Goal: Task Accomplishment & Management: Manage account settings

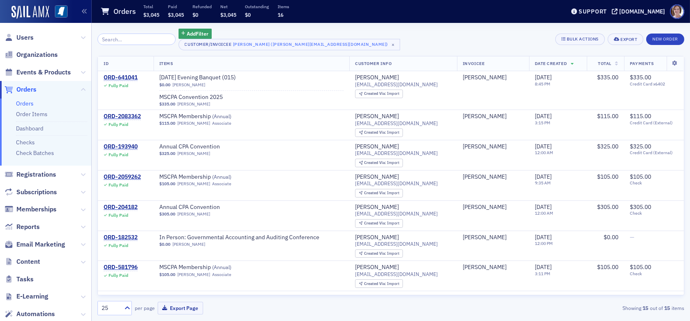
click at [27, 93] on span "Orders" at bounding box center [26, 89] width 20 height 9
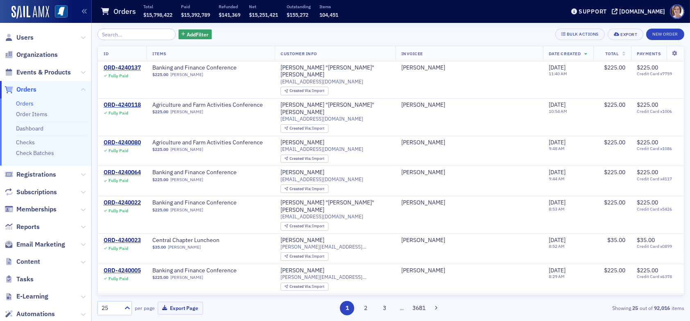
click at [130, 33] on input "search" at bounding box center [136, 34] width 78 height 11
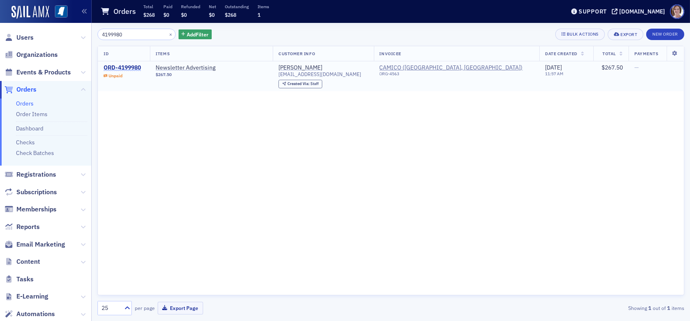
type input "4199980"
click at [132, 68] on div "ORD-4199980" at bounding box center [122, 67] width 37 height 7
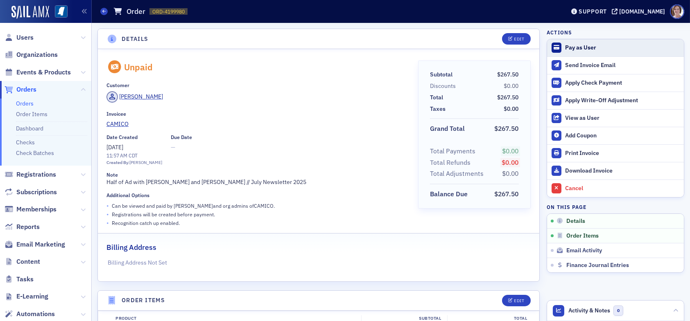
click at [581, 47] on div "Pay as User" at bounding box center [622, 47] width 115 height 7
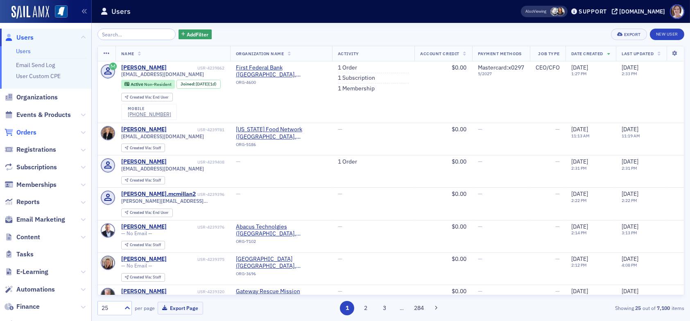
click at [29, 132] on span "Orders" at bounding box center [26, 132] width 20 height 9
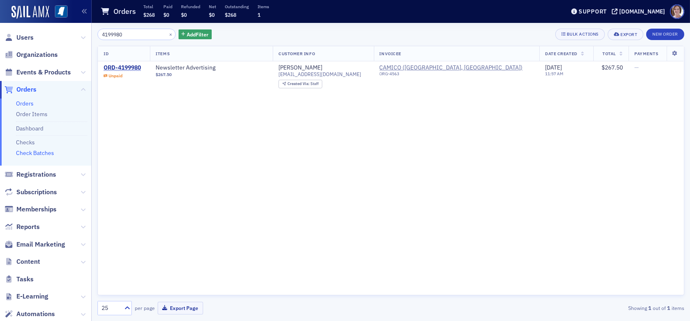
click at [34, 154] on link "Check Batches" at bounding box center [35, 152] width 38 height 7
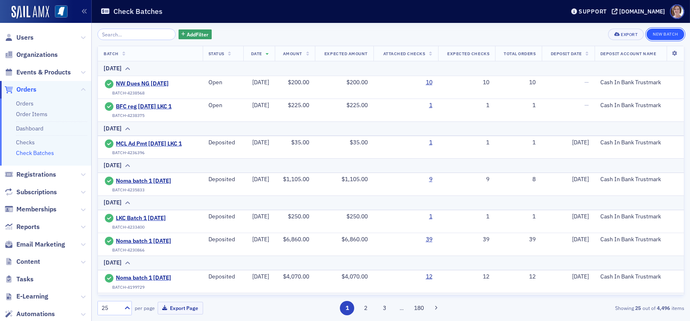
click at [671, 33] on button "New Batch" at bounding box center [666, 34] width 38 height 11
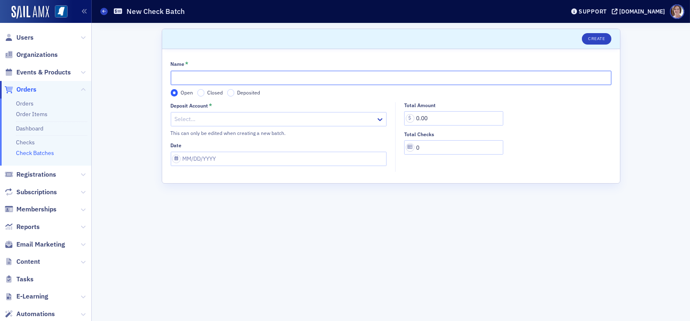
click at [261, 79] on input "Name *" at bounding box center [391, 78] width 441 height 14
click at [228, 79] on input "Name *" at bounding box center [391, 78] width 441 height 14
type input "Camico Newletter Ad LKC Batch 1 08.12.25"
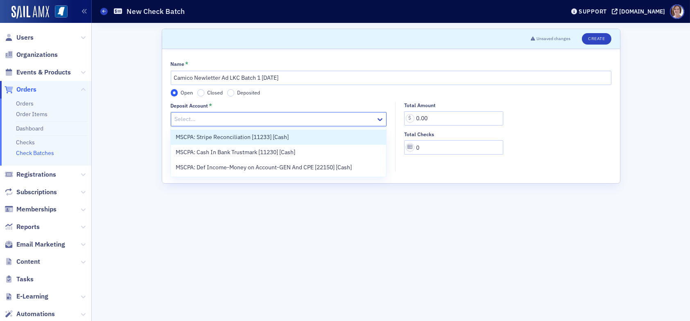
click at [243, 117] on div at bounding box center [274, 119] width 201 height 10
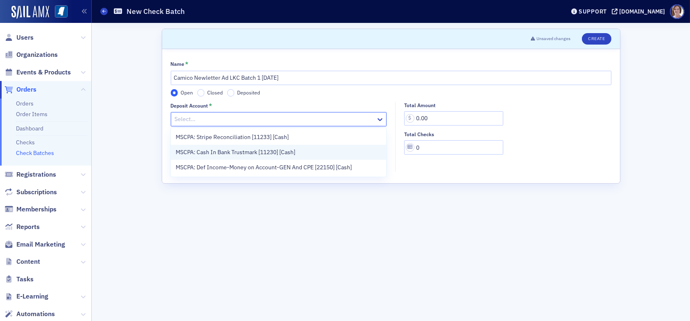
click at [242, 153] on span "MSCPA: Cash In Bank Trustmark [11230] [Cash]" at bounding box center [236, 152] width 120 height 9
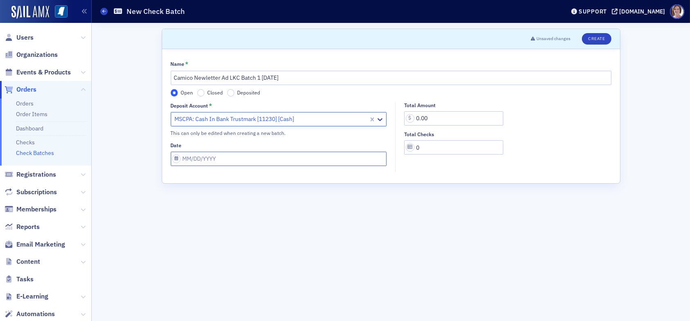
click at [265, 157] on input "Date" at bounding box center [279, 159] width 216 height 14
select select "7"
select select "2025"
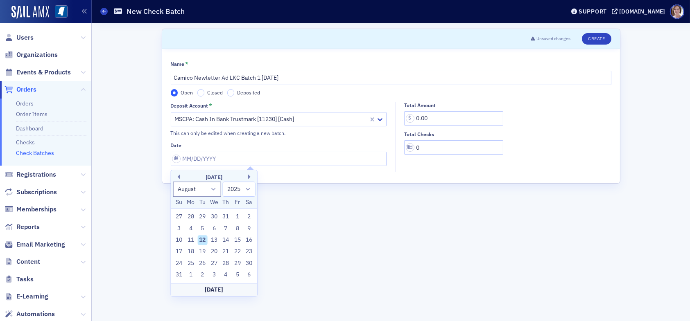
click at [206, 239] on div "12" at bounding box center [202, 240] width 10 height 10
type input "08/12/2025"
drag, startPoint x: 436, startPoint y: 117, endPoint x: 406, endPoint y: 118, distance: 30.3
click at [406, 118] on input "0.00" at bounding box center [453, 118] width 99 height 14
type input "267.50"
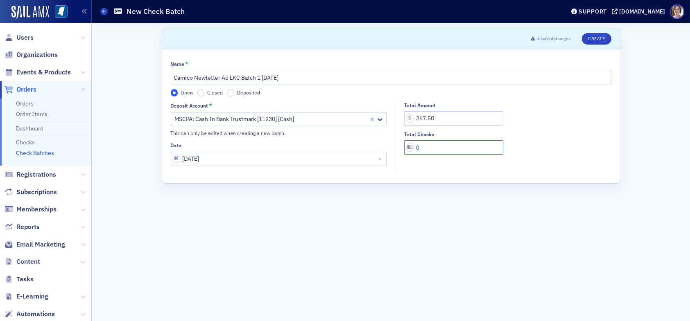
drag, startPoint x: 423, startPoint y: 149, endPoint x: 413, endPoint y: 151, distance: 10.0
click at [413, 151] on input "0" at bounding box center [453, 147] width 99 height 14
type input "1"
click at [205, 77] on input "Camico Newletter Ad LKC Batch 1 08.12.25" at bounding box center [391, 78] width 441 height 14
type input "Camico Newsletter Ad LKC Batch 1 08.12.25"
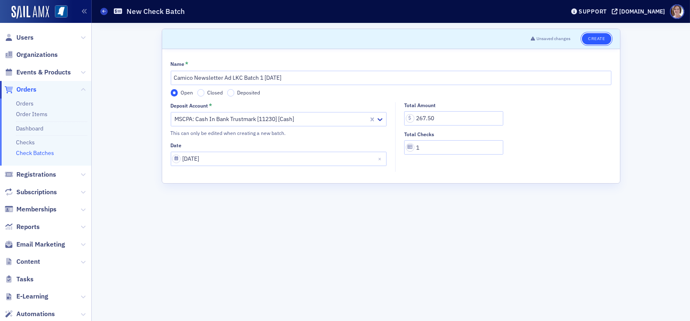
click at [592, 38] on button "Create" at bounding box center [596, 38] width 29 height 11
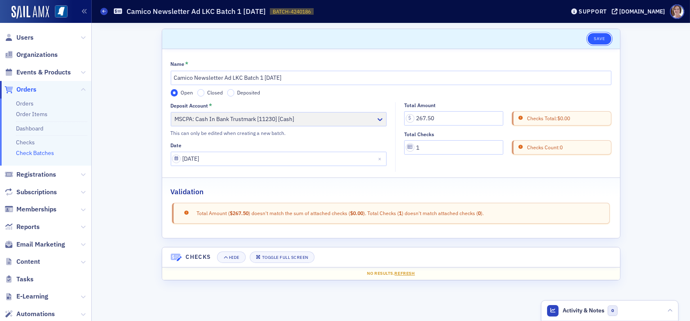
click at [604, 36] on button "Save" at bounding box center [599, 38] width 23 height 11
click at [28, 142] on link "Checks" at bounding box center [25, 142] width 19 height 7
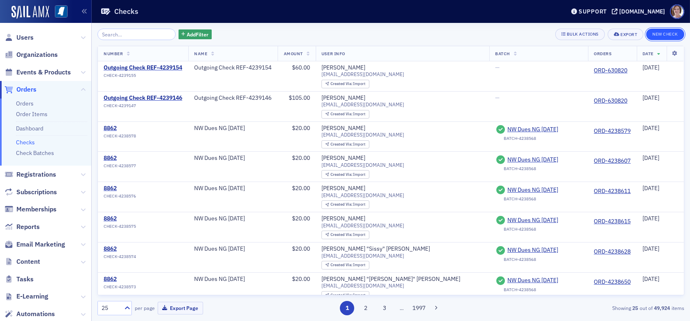
click at [669, 36] on button "New Check" at bounding box center [665, 34] width 38 height 11
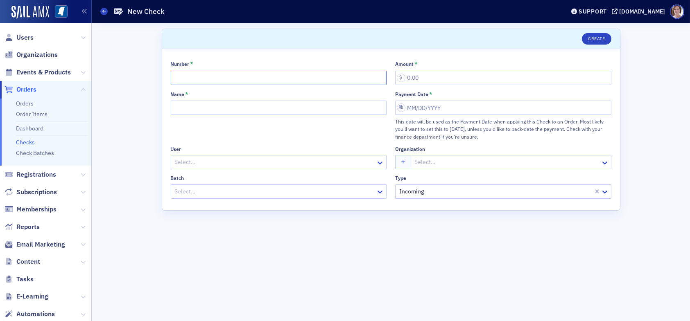
click at [209, 82] on input "Number *" at bounding box center [279, 78] width 216 height 14
type input "0000107335"
type input "267.50"
type input "Camico Newsletter Ad LKC batch 1 08.12.25"
select select "7"
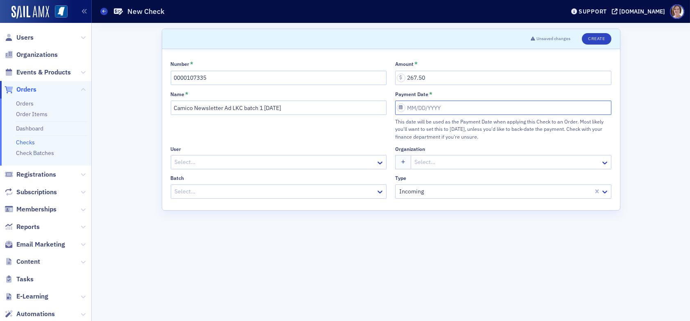
select select "2025"
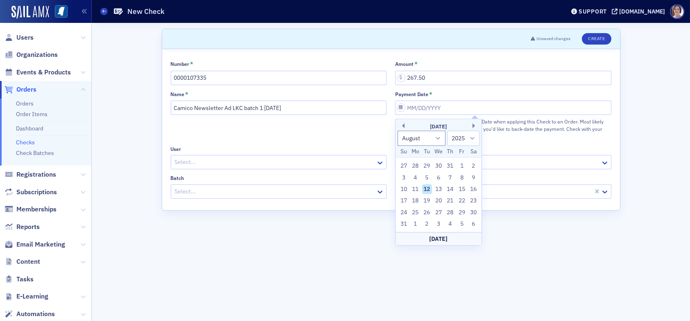
click at [426, 188] on div "12" at bounding box center [427, 190] width 10 height 10
type input "08/12/2025"
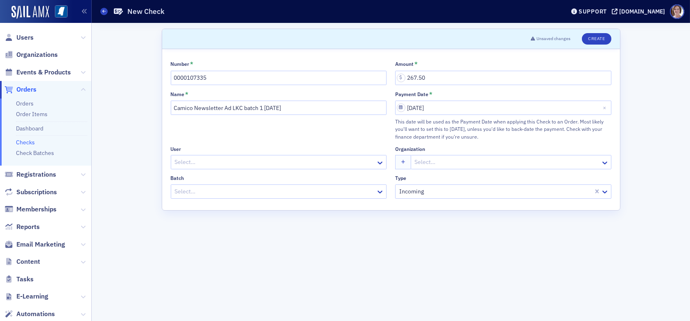
click at [326, 195] on div at bounding box center [274, 192] width 201 height 10
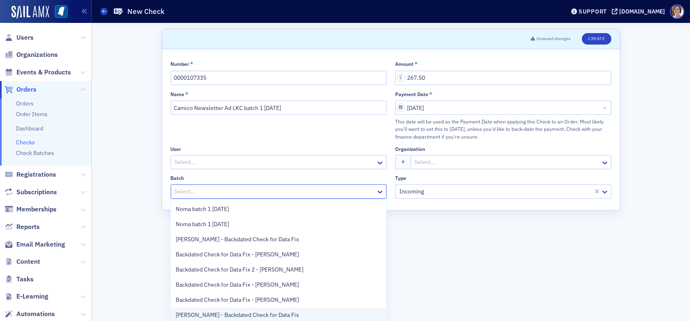
scroll to position [47, 0]
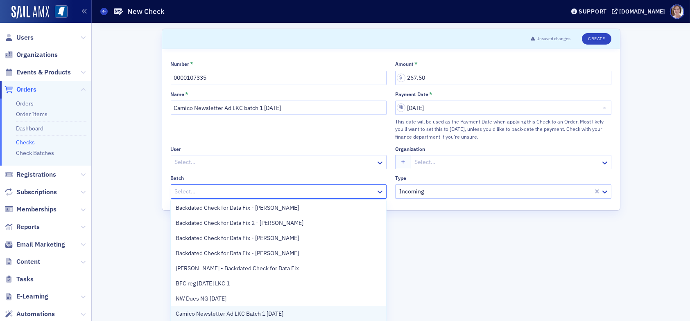
click at [278, 314] on span "Camico Newsletter Ad LKC Batch 1 08.12.25" at bounding box center [230, 314] width 108 height 9
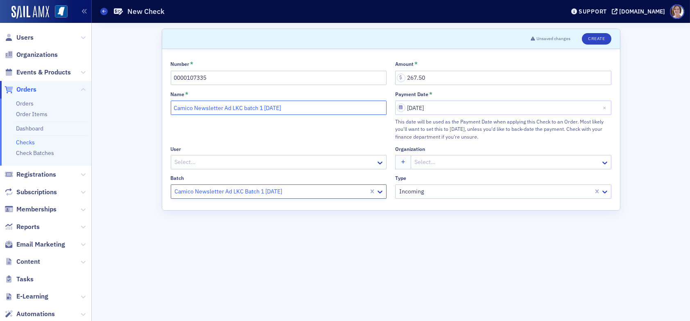
click at [246, 109] on input "Camico Newsletter Ad LKC batch 1 08.12.25" at bounding box center [279, 108] width 216 height 14
type input "Camico Newsletter Ad LKC Batch 1 08.12.25"
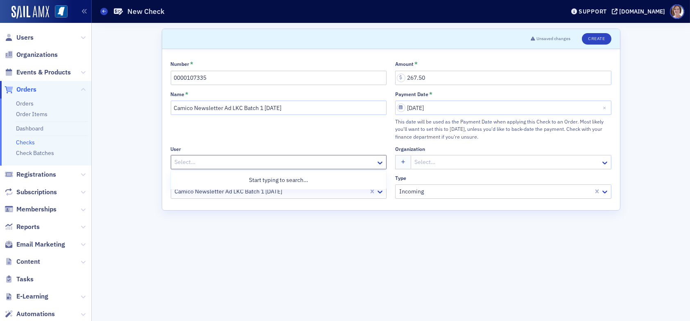
click at [249, 165] on div at bounding box center [274, 162] width 201 height 10
click at [225, 163] on div at bounding box center [274, 162] width 201 height 10
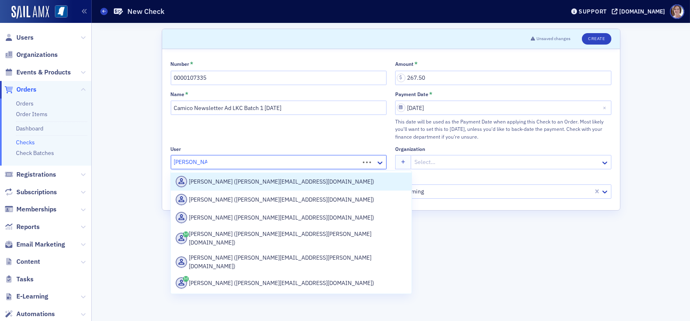
type input "michelle lobo"
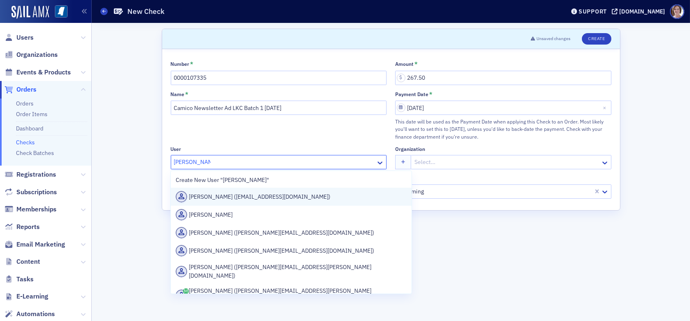
click at [250, 199] on div "Michelle Lobo (mlobo@camico.com)" at bounding box center [291, 196] width 231 height 11
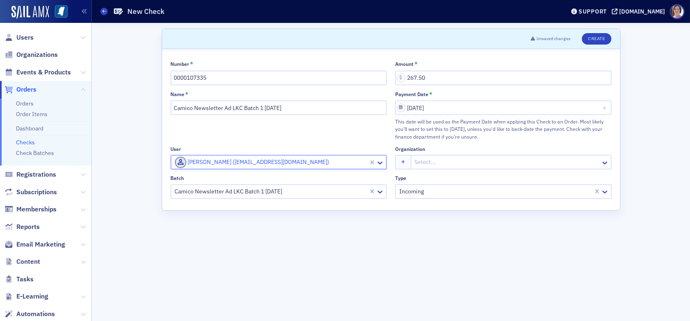
click at [475, 167] on div at bounding box center [507, 162] width 186 height 10
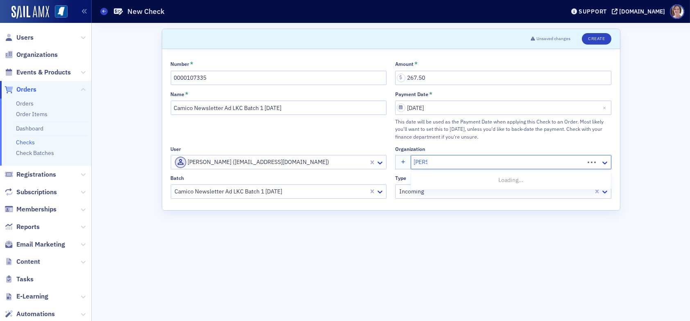
type input "camico"
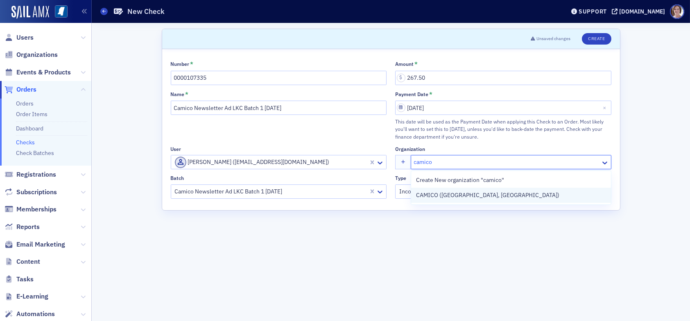
click at [475, 194] on span "CAMICO ([GEOGRAPHIC_DATA], [GEOGRAPHIC_DATA])" at bounding box center [487, 195] width 143 height 9
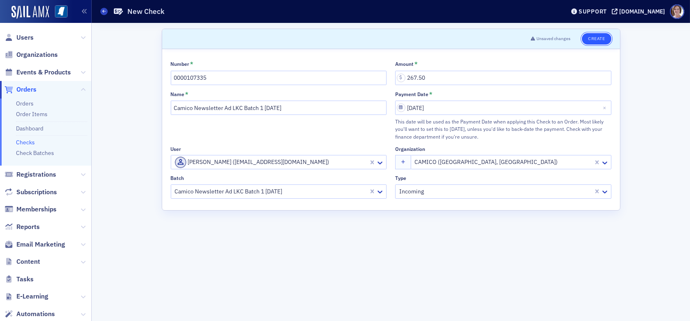
click at [598, 38] on button "Create" at bounding box center [596, 38] width 29 height 11
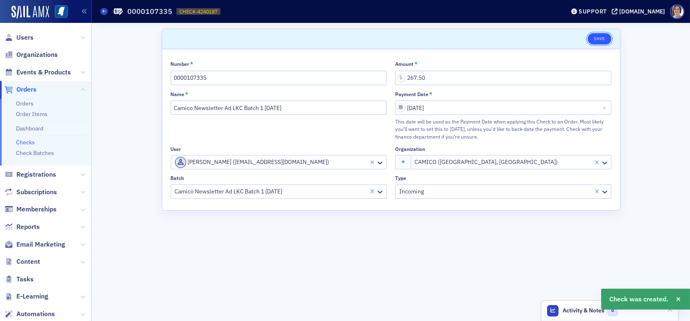
click at [599, 36] on button "Save" at bounding box center [599, 38] width 23 height 11
click at [39, 154] on link "Check Batches" at bounding box center [35, 152] width 38 height 7
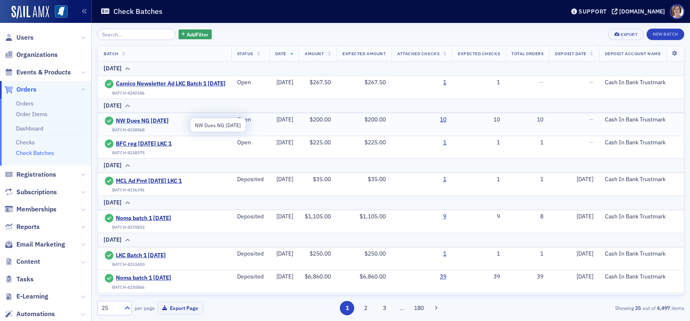
click at [154, 124] on span "NW Dues NG [DATE]" at bounding box center [153, 121] width 75 height 7
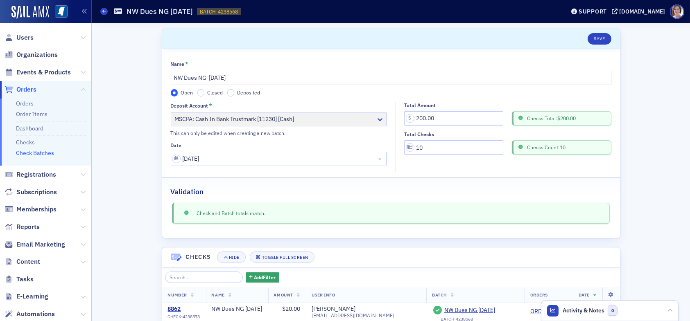
click at [36, 155] on link "Check Batches" at bounding box center [35, 152] width 38 height 7
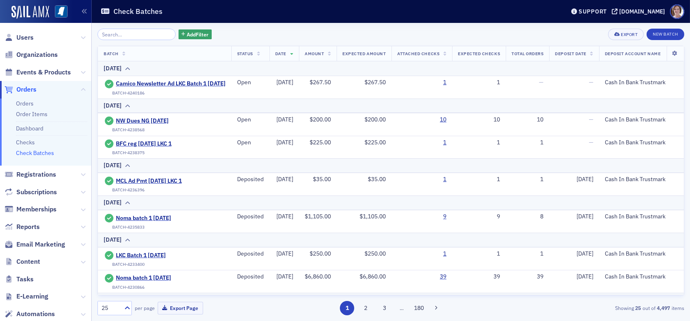
click at [32, 91] on span "Orders" at bounding box center [26, 89] width 20 height 9
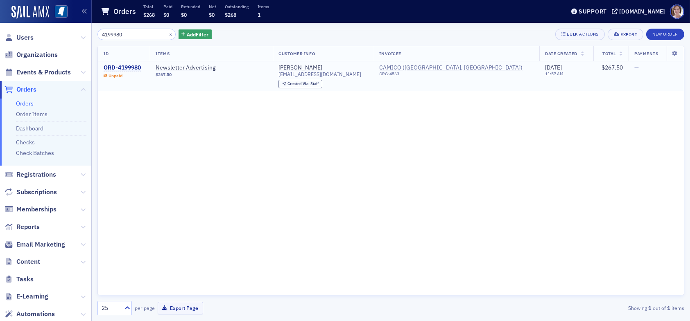
click at [132, 67] on div "ORD-4199980" at bounding box center [122, 67] width 37 height 7
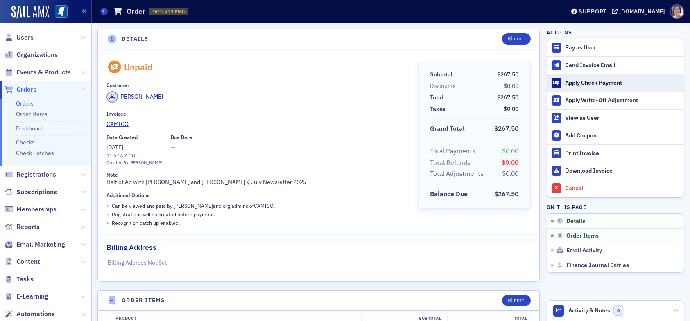
click at [580, 83] on div "Apply Check Payment" at bounding box center [622, 82] width 115 height 7
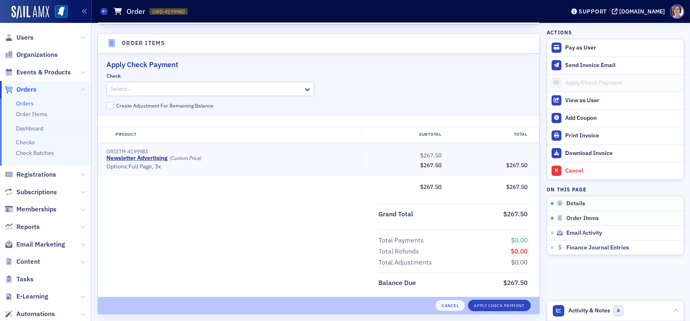
scroll to position [263, 0]
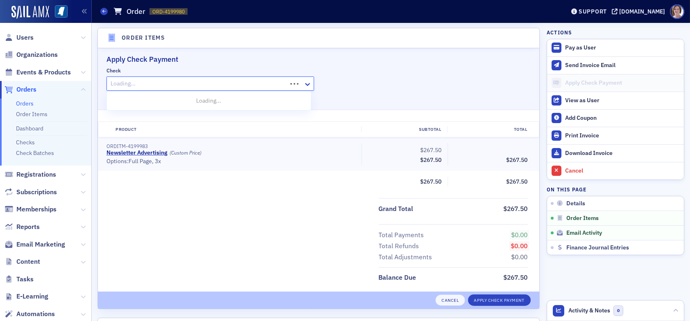
click at [193, 82] on div at bounding box center [198, 84] width 176 height 10
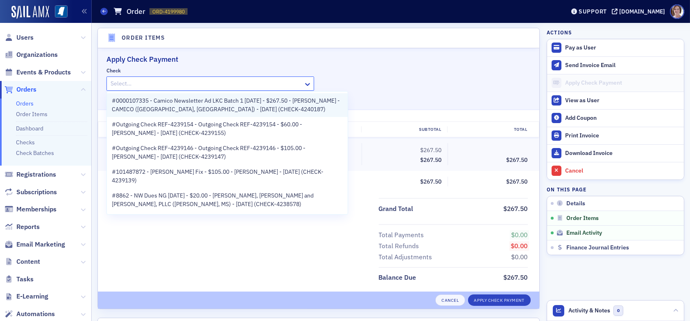
click at [164, 106] on span "#0000107335 - Camico Newsletter Ad LKC Batch 1 08.12.25 - $267.50 - Michelle Lo…" at bounding box center [227, 105] width 231 height 17
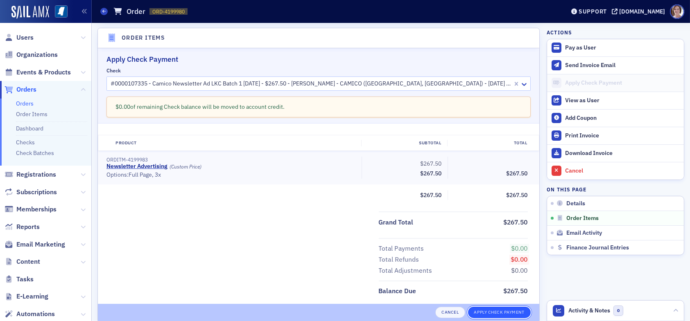
click at [487, 313] on button "Apply Check Payment" at bounding box center [499, 312] width 63 height 11
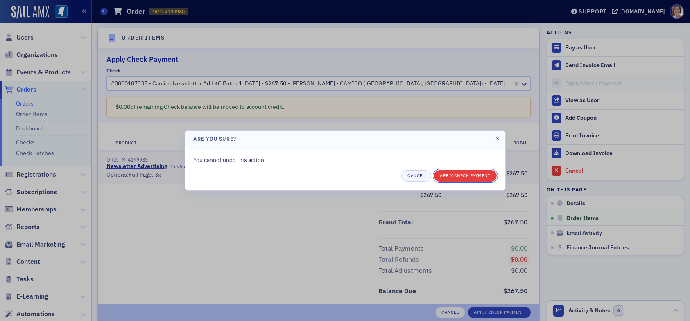
click at [465, 174] on button "Apply Check Payment" at bounding box center [465, 175] width 63 height 11
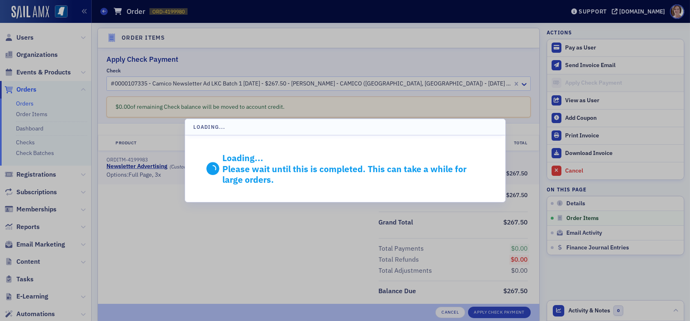
scroll to position [245, 0]
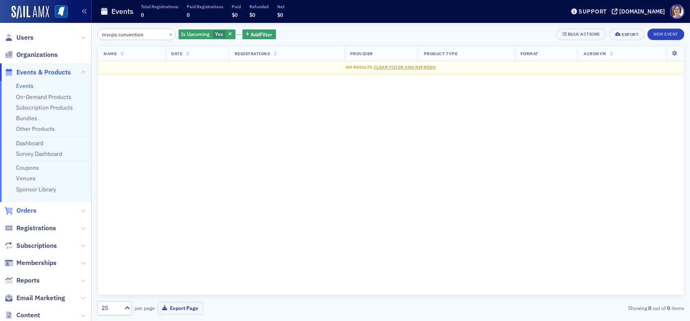
click at [26, 211] on span "Orders" at bounding box center [26, 210] width 20 height 9
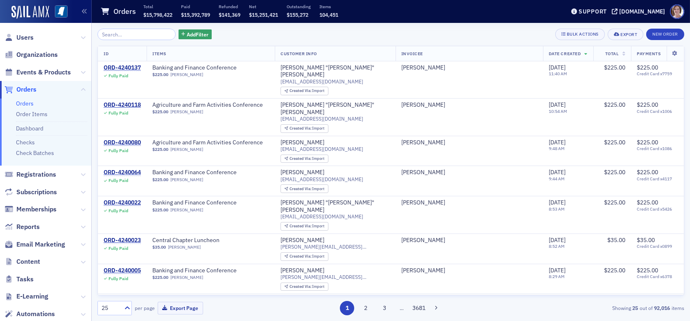
click at [135, 36] on input "search" at bounding box center [136, 34] width 78 height 11
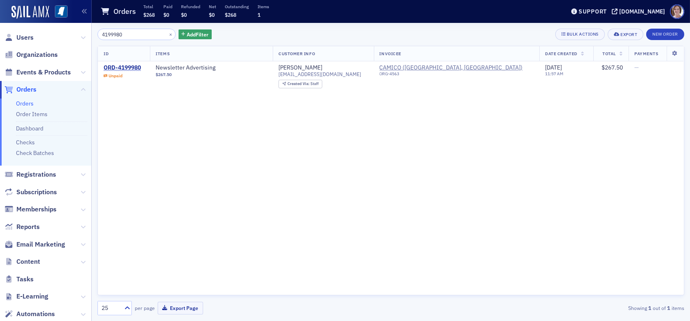
type input "4199980"
click at [31, 151] on link "Check Batches" at bounding box center [35, 152] width 38 height 7
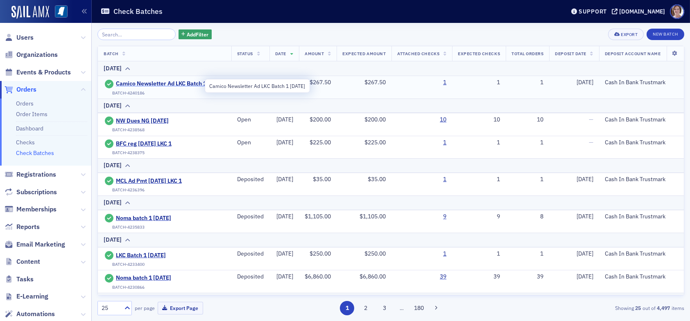
click at [184, 83] on span "Camico Newsletter Ad LKC Batch 1 [DATE]" at bounding box center [171, 83] width 110 height 7
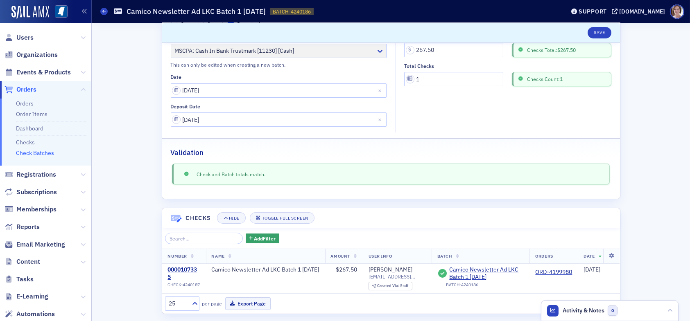
scroll to position [81, 0]
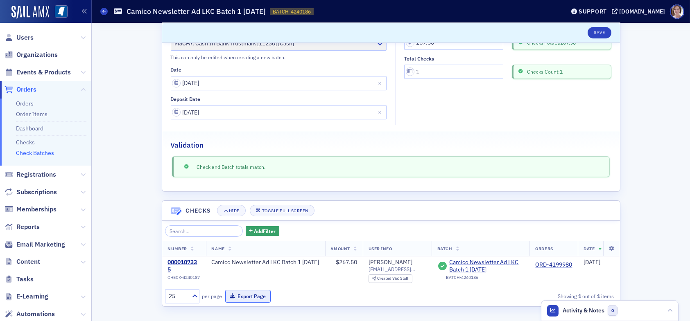
click at [240, 296] on button "Export Page" at bounding box center [247, 296] width 45 height 13
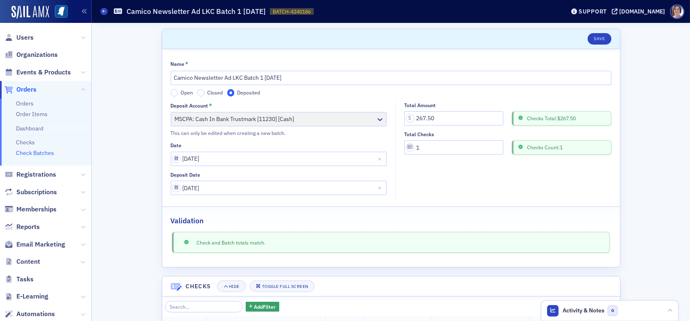
click at [35, 89] on span "Orders" at bounding box center [26, 89] width 20 height 9
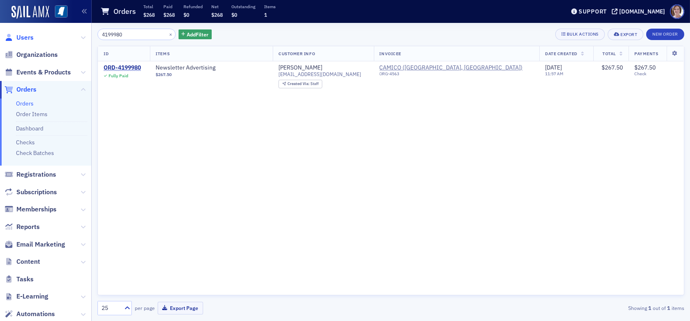
click at [23, 35] on span "Users" at bounding box center [24, 37] width 17 height 9
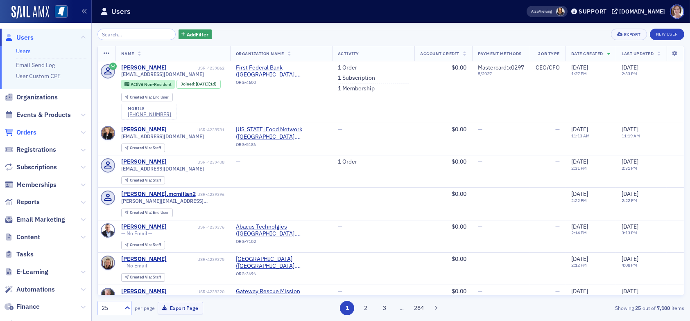
click at [27, 131] on span "Orders" at bounding box center [26, 132] width 20 height 9
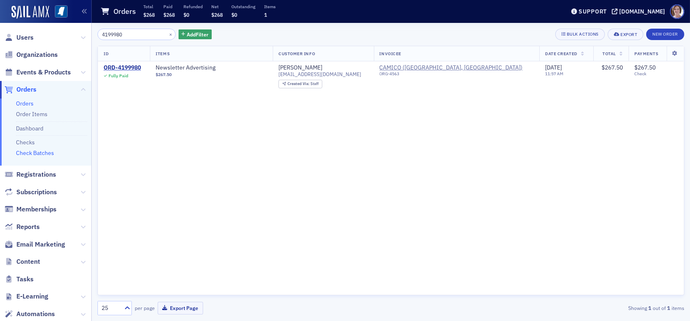
click at [42, 153] on link "Check Batches" at bounding box center [35, 152] width 38 height 7
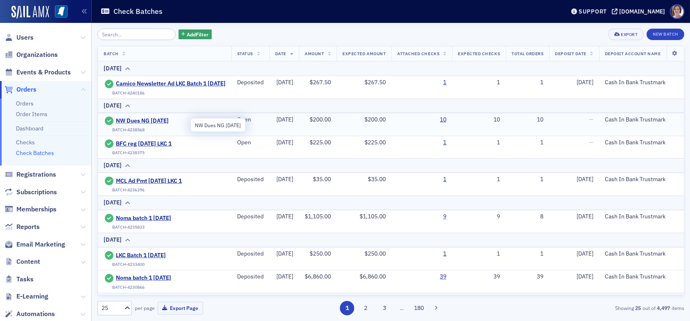
click at [163, 124] on span "NW Dues NG 8.6.25" at bounding box center [153, 121] width 75 height 7
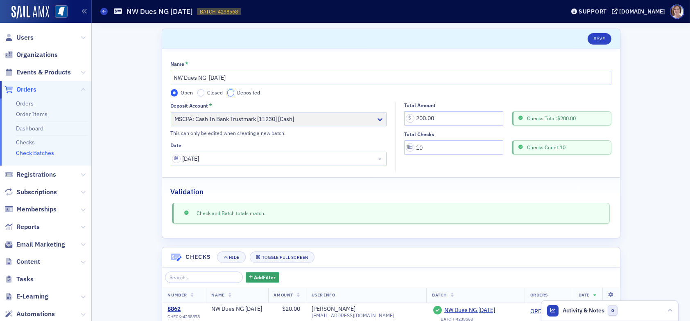
click at [229, 93] on input "Deposited" at bounding box center [230, 92] width 7 height 7
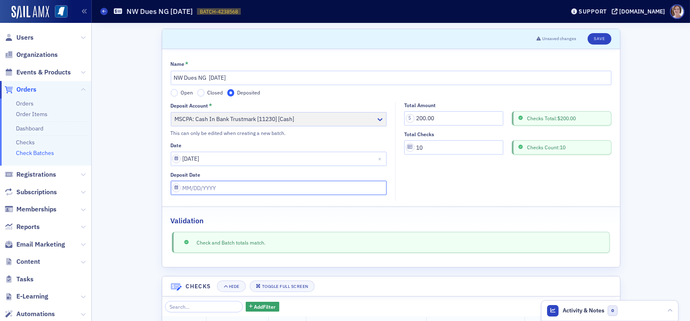
click at [218, 186] on input "Deposit Date" at bounding box center [279, 188] width 216 height 14
select select "7"
select select "2025"
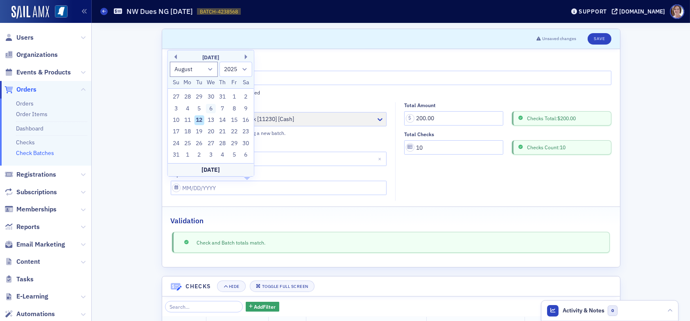
click at [213, 108] on div "6" at bounding box center [211, 109] width 10 height 10
type input "08/06/2025"
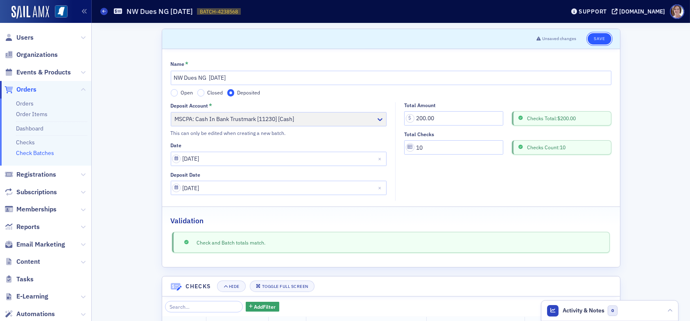
click at [595, 37] on button "Save" at bounding box center [599, 38] width 23 height 11
click at [38, 154] on link "Check Batches" at bounding box center [35, 152] width 38 height 7
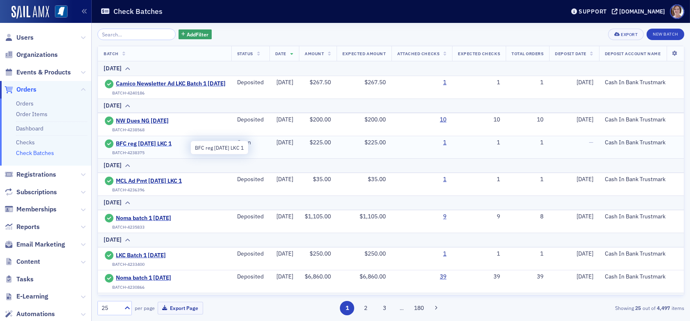
click at [156, 146] on span "BFC reg 08.06.25 LKC 1" at bounding box center [153, 143] width 75 height 7
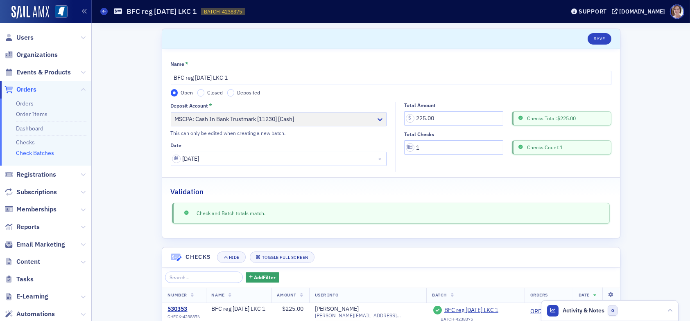
click at [230, 96] on label "Deposited" at bounding box center [243, 92] width 33 height 7
click at [230, 96] on input "Deposited" at bounding box center [230, 92] width 7 height 7
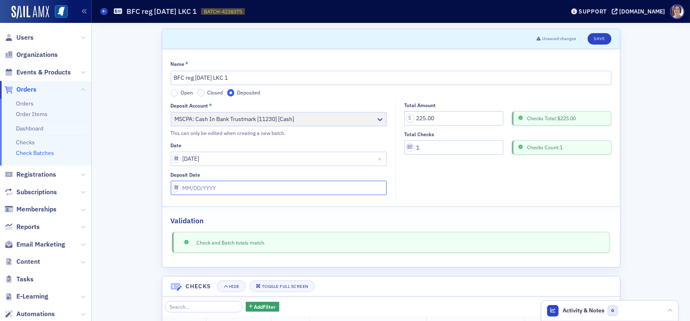
select select "7"
select select "2025"
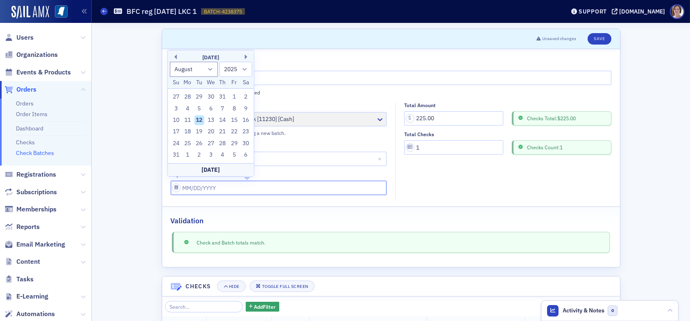
click at [222, 190] on input "Deposit Date" at bounding box center [279, 188] width 216 height 14
click at [209, 107] on div "6" at bounding box center [211, 109] width 10 height 10
type input "08/06/2025"
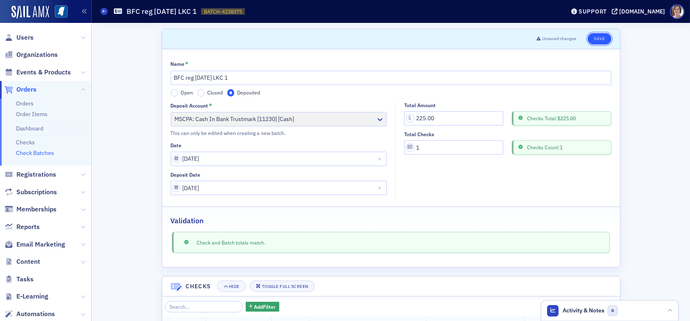
click at [599, 36] on button "Save" at bounding box center [599, 38] width 23 height 11
click at [40, 153] on link "Check Batches" at bounding box center [35, 152] width 38 height 7
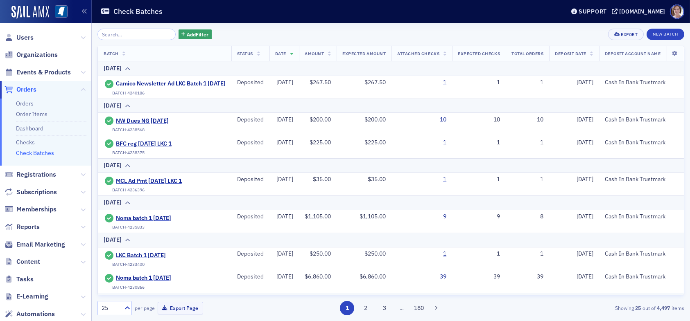
click at [149, 34] on input "search" at bounding box center [136, 34] width 78 height 11
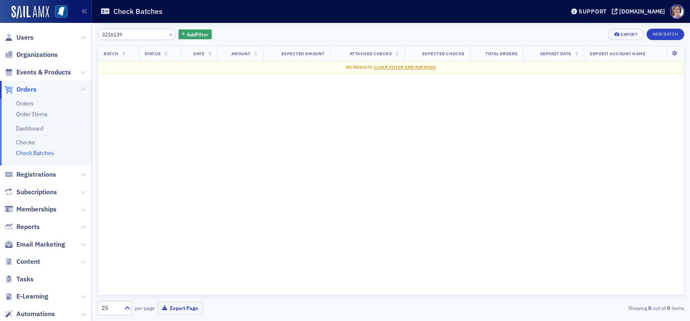
type input "3216139"
click at [18, 89] on span "Orders" at bounding box center [26, 89] width 20 height 9
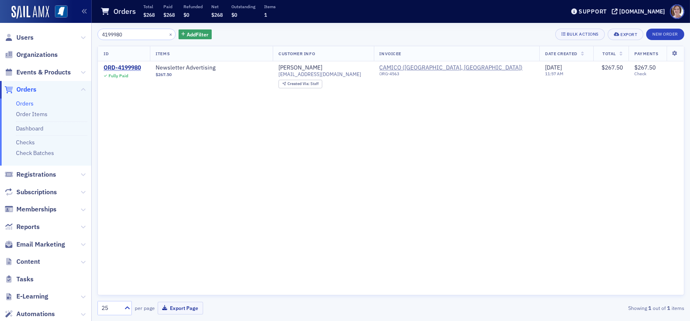
drag, startPoint x: 130, startPoint y: 34, endPoint x: 49, endPoint y: 35, distance: 81.1
click at [50, 35] on div "Users Organizations Events & Products Orders Orders Order Items Dashboard Check…" at bounding box center [345, 160] width 690 height 321
type input "3216139"
click at [45, 154] on link "Check Batches" at bounding box center [35, 152] width 38 height 7
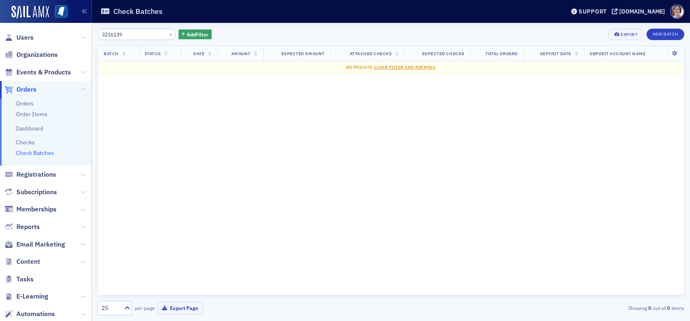
drag, startPoint x: 128, startPoint y: 32, endPoint x: 48, endPoint y: 31, distance: 79.9
click at [48, 31] on div "Users Organizations Events & Products Orders Orders Order Items Dashboard Check…" at bounding box center [345, 160] width 690 height 321
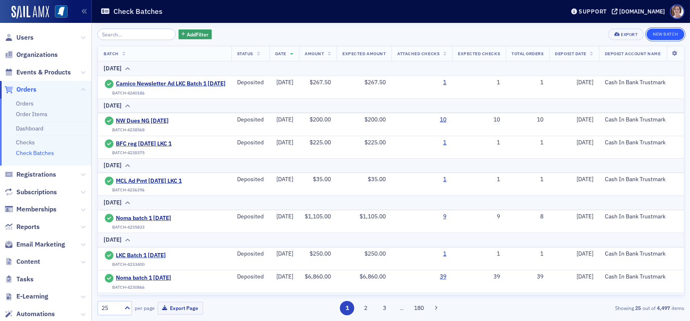
click at [667, 35] on button "New Batch" at bounding box center [666, 34] width 38 height 11
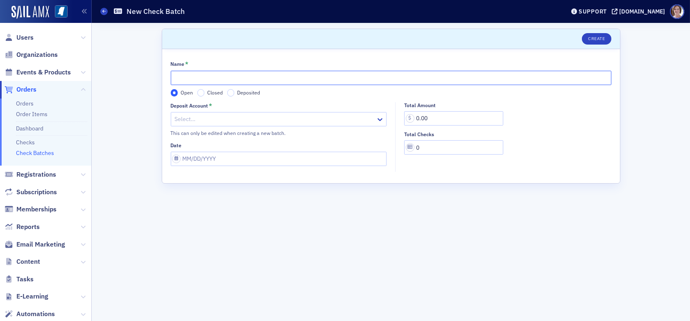
click at [382, 78] on input "Name *" at bounding box center [391, 78] width 441 height 14
type input "NFP Silver LKC Batch 2 08.12.25"
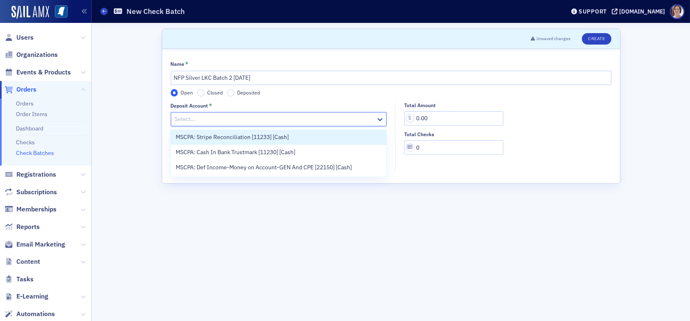
click at [242, 118] on div at bounding box center [274, 119] width 201 height 10
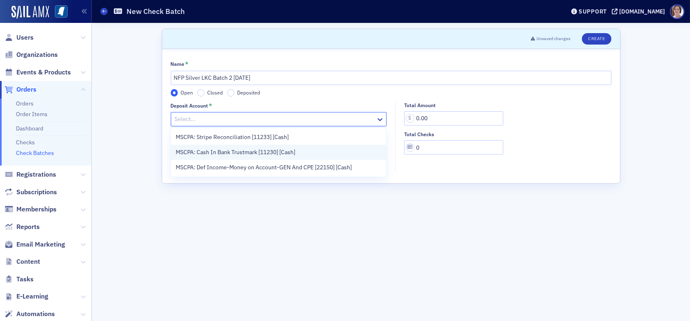
click at [245, 151] on span "MSCPA: Cash In Bank Trustmark [11230] [Cash]" at bounding box center [236, 152] width 120 height 9
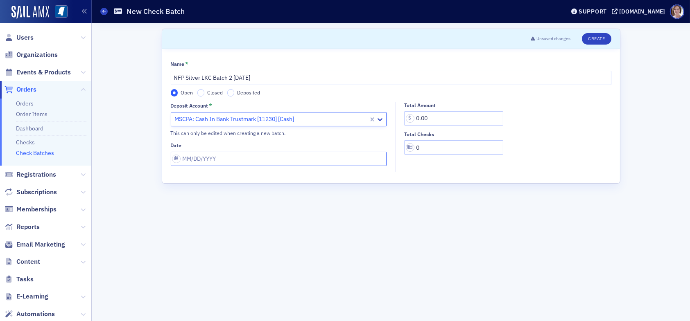
click at [242, 160] on input "Date" at bounding box center [279, 159] width 216 height 14
select select "7"
select select "2025"
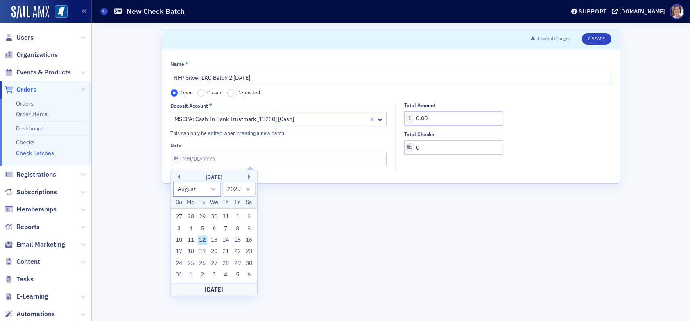
click at [205, 238] on div "12" at bounding box center [202, 240] width 10 height 10
type input "08/12/2025"
drag, startPoint x: 437, startPoint y: 121, endPoint x: 384, endPoint y: 122, distance: 52.4
click at [386, 122] on div "Deposit Account * MSCPA: Cash In Bank Trustmark [11230] [Cash] This can only be…" at bounding box center [391, 137] width 441 height 70
type input "500.00"
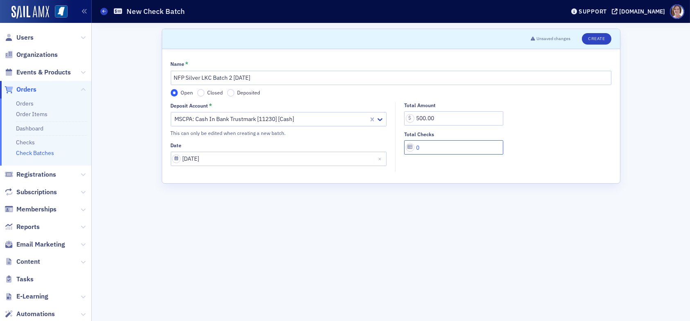
drag, startPoint x: 418, startPoint y: 147, endPoint x: 414, endPoint y: 149, distance: 4.6
click at [414, 149] on input "0" at bounding box center [453, 147] width 99 height 14
type input "1"
click at [594, 35] on button "Create" at bounding box center [596, 38] width 29 height 11
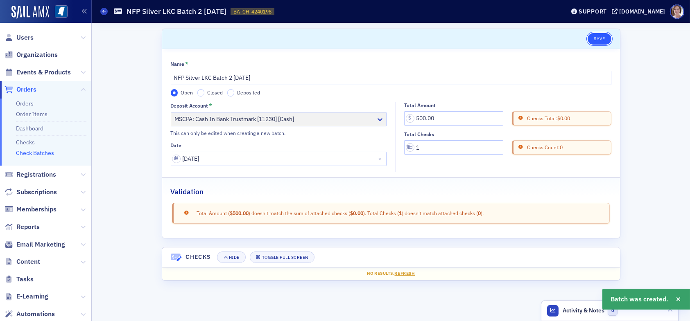
click at [601, 36] on button "Save" at bounding box center [599, 38] width 23 height 11
click at [27, 143] on link "Checks" at bounding box center [25, 142] width 19 height 7
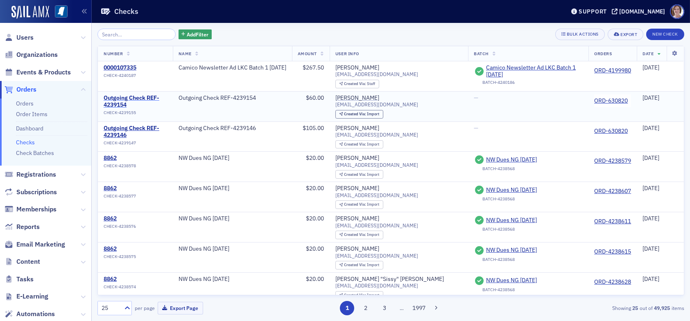
click at [161, 98] on div "Outgoing Check REF-4239154" at bounding box center [135, 102] width 63 height 14
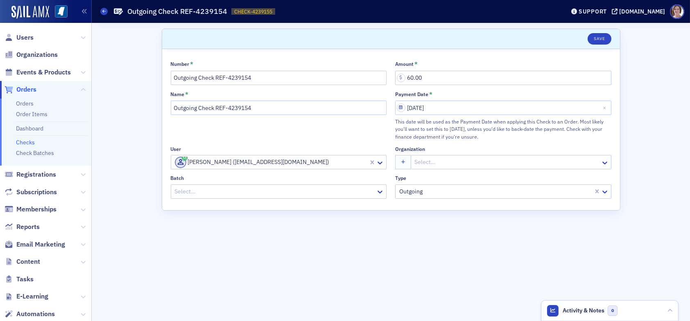
click at [23, 143] on link "Checks" at bounding box center [25, 142] width 19 height 7
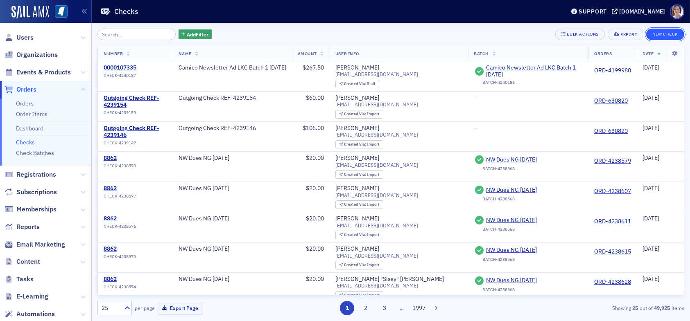
click at [667, 32] on button "New Check" at bounding box center [665, 34] width 38 height 11
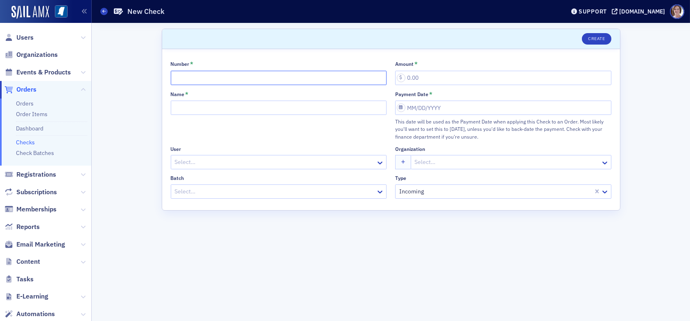
click at [262, 79] on input "Number *" at bounding box center [279, 78] width 216 height 14
type input "9913733741"
type input "500.00"
type input "NFP Silver LKC Batch 2 08.12.25"
select select "7"
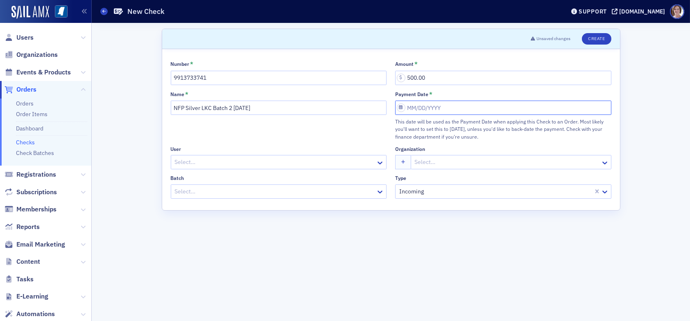
select select "2025"
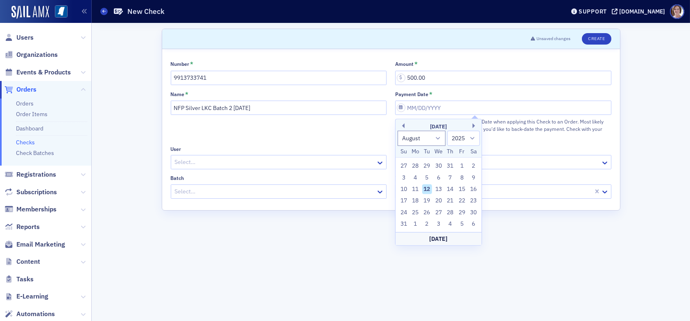
type input "08/12/2025"
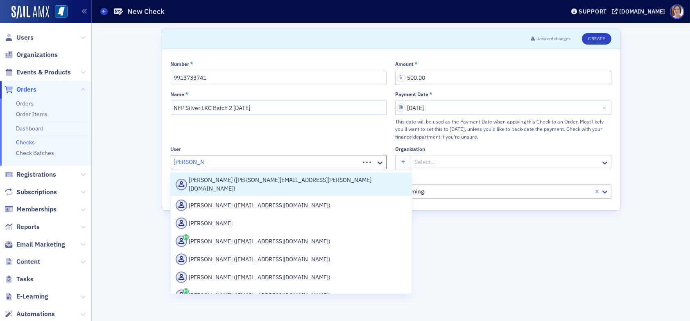
type input "patricia whi"
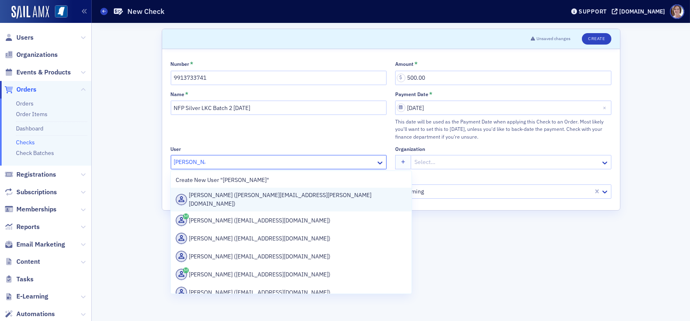
click at [278, 197] on div "Patricia Withington (patricia.withington@yptc.com)" at bounding box center [291, 199] width 231 height 17
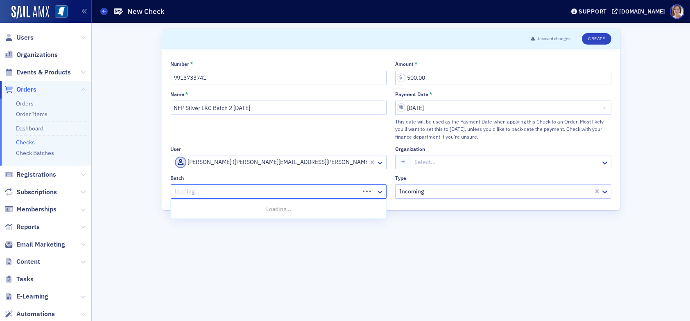
click at [280, 192] on div at bounding box center [266, 192] width 185 height 10
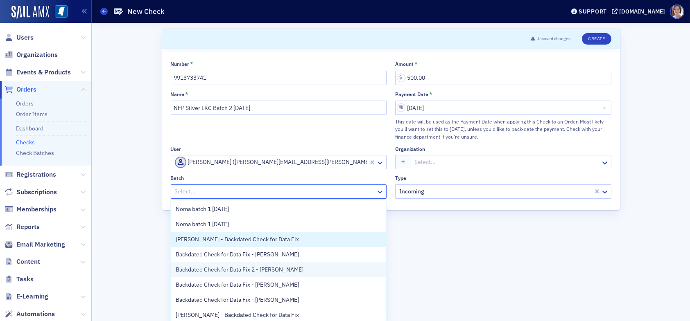
scroll to position [16, 0]
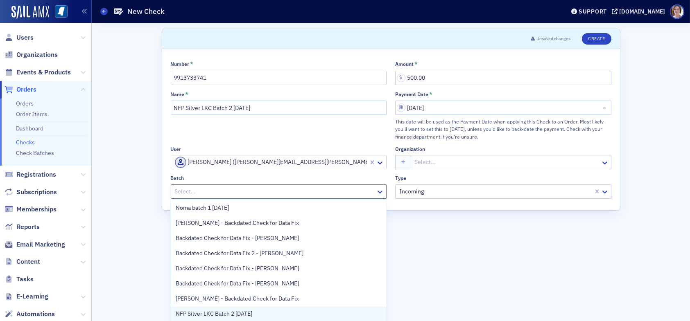
click at [250, 311] on span "NFP Silver LKC Batch 2 08.12.25" at bounding box center [214, 314] width 77 height 9
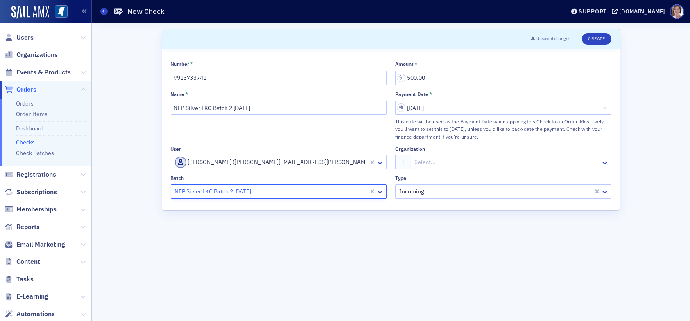
click at [442, 162] on div at bounding box center [507, 162] width 186 height 10
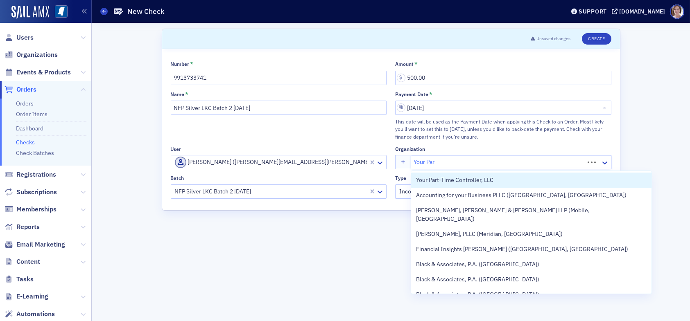
type input "Your Part"
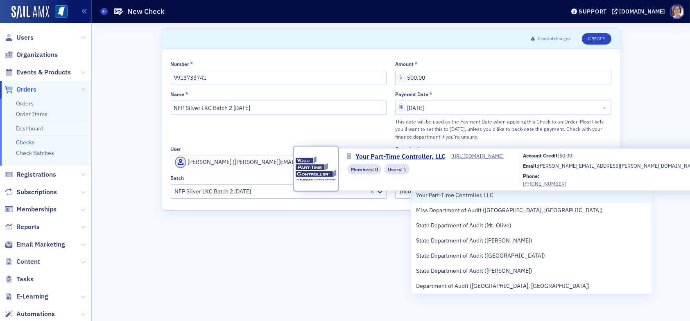
click at [455, 196] on span "Your Part-Time Controller, LLC" at bounding box center [454, 195] width 77 height 9
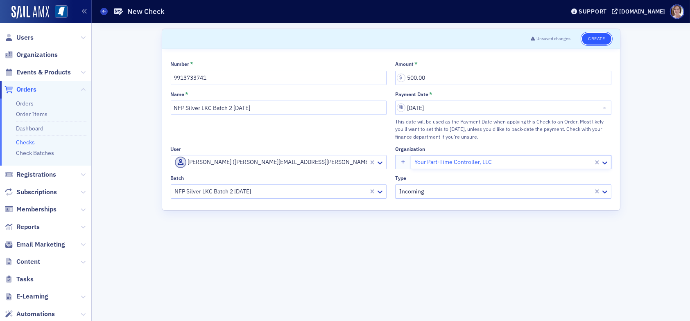
click at [598, 38] on button "Create" at bounding box center [596, 38] width 29 height 11
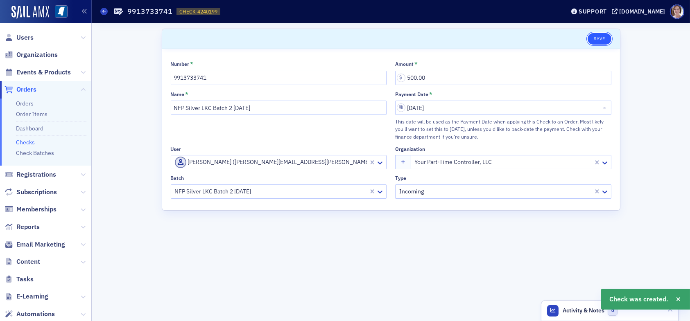
click at [601, 36] on button "Save" at bounding box center [599, 38] width 23 height 11
click at [32, 89] on span "Orders" at bounding box center [26, 89] width 20 height 9
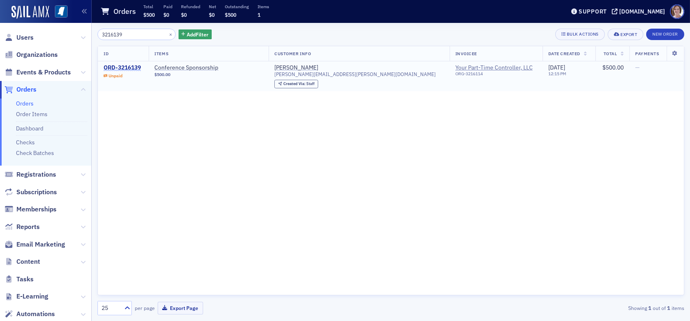
click at [133, 67] on div "ORD-3216139" at bounding box center [122, 67] width 37 height 7
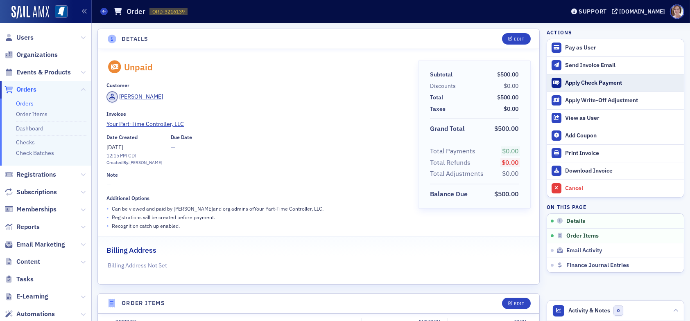
click at [584, 83] on div "Apply Check Payment" at bounding box center [622, 82] width 115 height 7
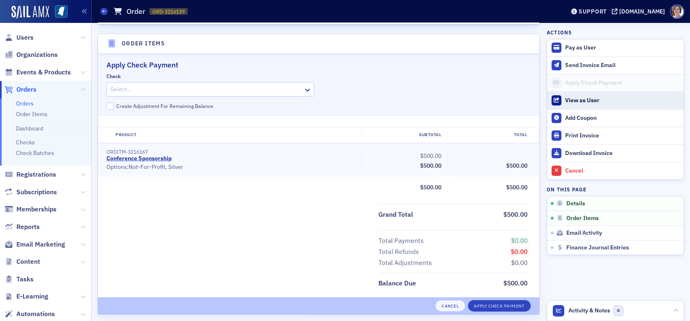
scroll to position [266, 0]
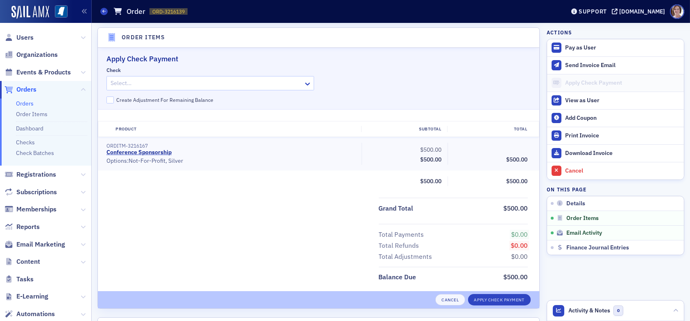
click at [265, 84] on div at bounding box center [206, 83] width 193 height 10
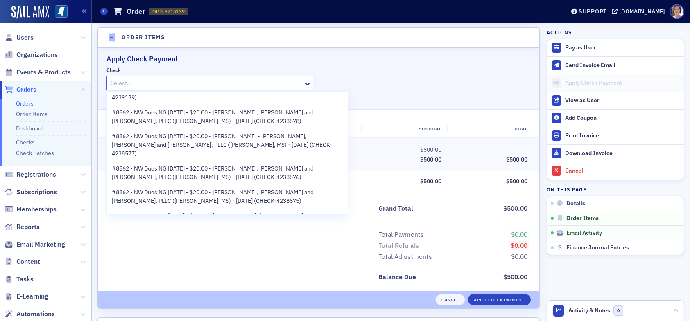
scroll to position [0, 0]
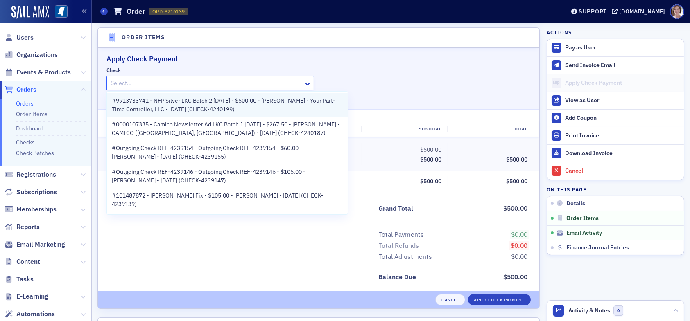
click at [199, 106] on span "#9913733741 - NFP Silver LKC Batch 2 08.12.25 - $500.00 - Patricia Withington -…" at bounding box center [227, 105] width 231 height 17
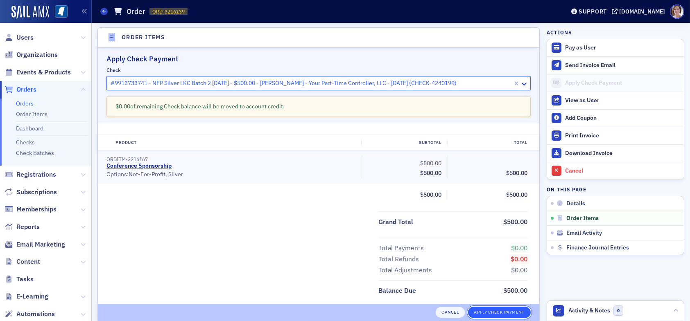
click at [493, 313] on button "Apply Check Payment" at bounding box center [499, 312] width 63 height 11
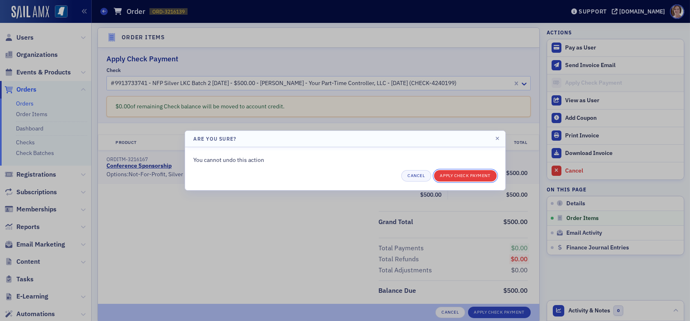
click at [465, 177] on button "Apply Check Payment" at bounding box center [465, 175] width 63 height 11
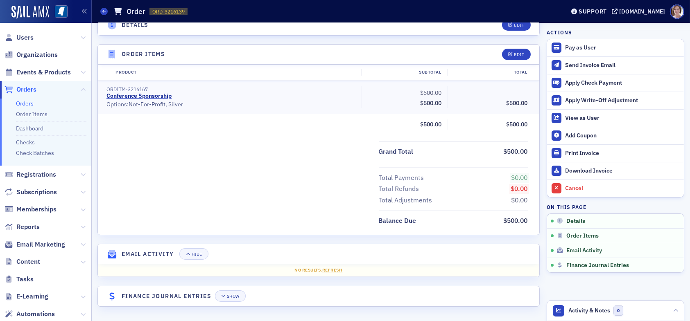
scroll to position [248, 0]
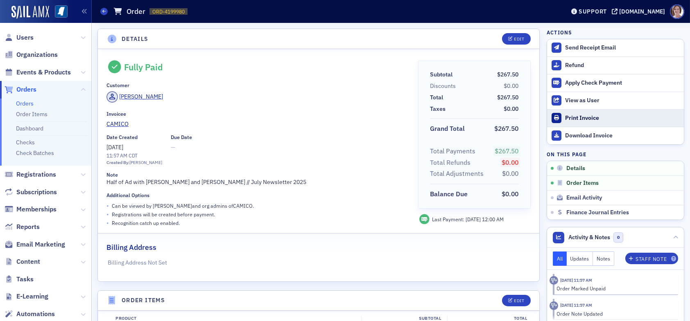
click at [582, 118] on div "Print Invoice" at bounding box center [622, 118] width 115 height 7
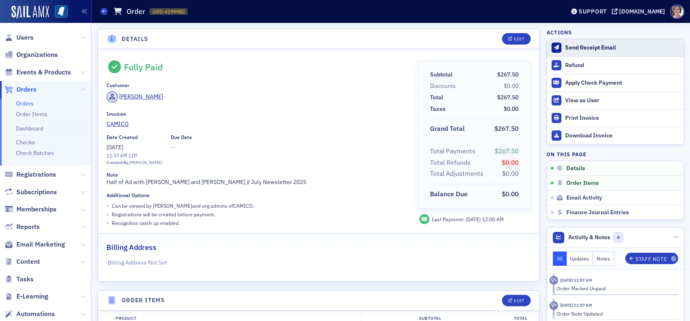
click at [588, 48] on div "Send Receipt Email" at bounding box center [622, 47] width 115 height 7
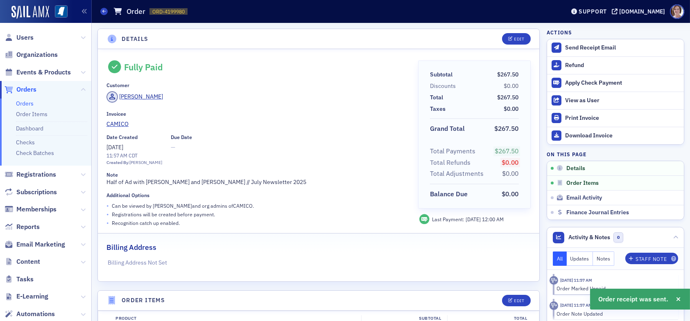
click at [26, 90] on span "Orders" at bounding box center [26, 89] width 20 height 9
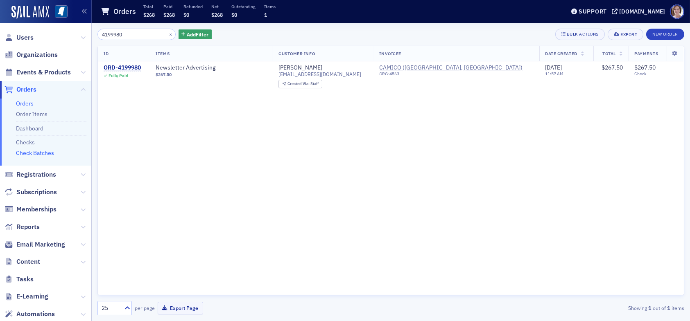
click at [44, 155] on link "Check Batches" at bounding box center [35, 152] width 38 height 7
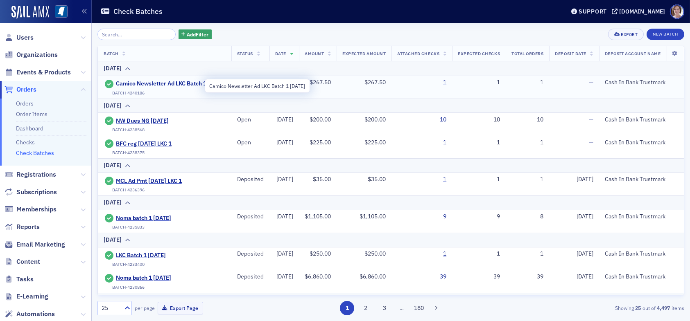
click at [156, 82] on span "Camico Newsletter Ad LKC Batch 1 08.12.25" at bounding box center [171, 83] width 110 height 7
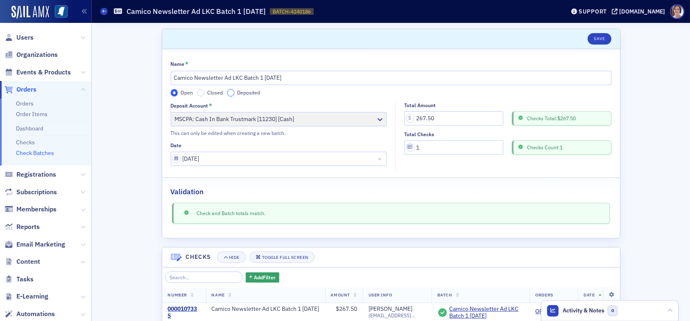
click at [228, 93] on input "Deposited" at bounding box center [230, 92] width 7 height 7
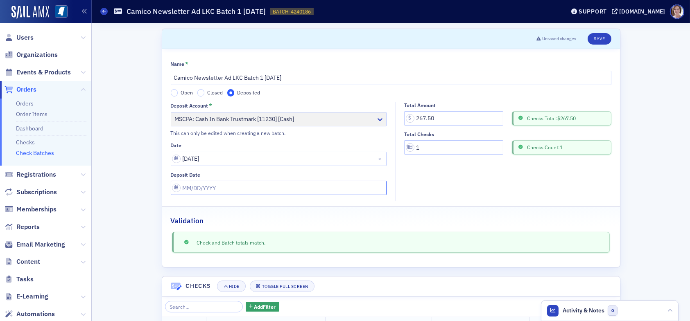
click at [217, 188] on input "Deposit Date" at bounding box center [279, 188] width 216 height 14
select select "7"
select select "2025"
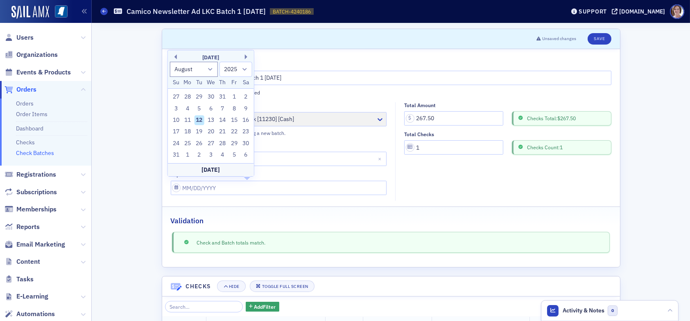
drag, startPoint x: 201, startPoint y: 122, endPoint x: 214, endPoint y: 122, distance: 13.1
click at [201, 122] on div "12" at bounding box center [199, 120] width 10 height 10
type input "[DATE]"
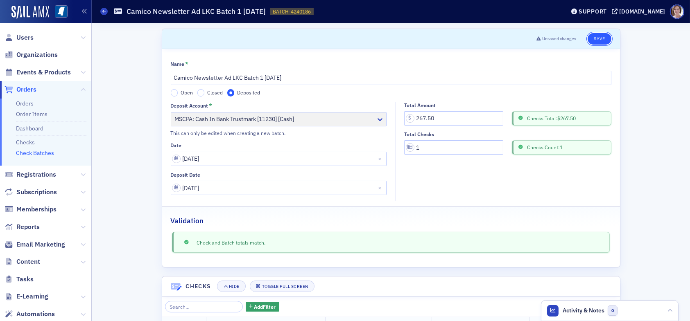
click at [600, 38] on button "Save" at bounding box center [599, 38] width 23 height 11
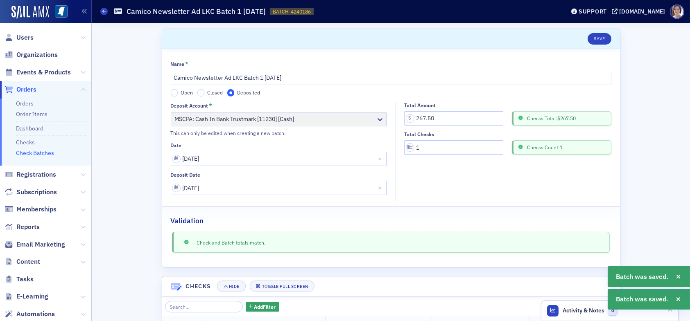
click at [32, 88] on span "Orders" at bounding box center [26, 89] width 20 height 9
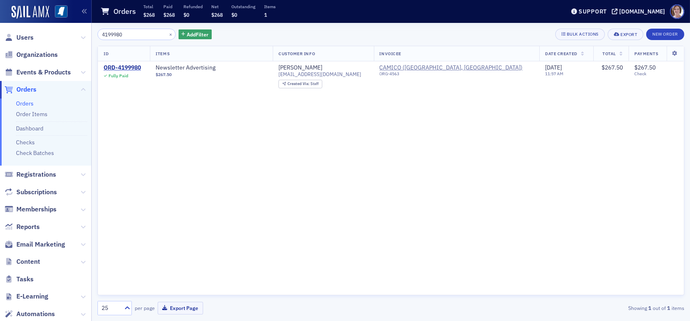
click at [29, 88] on span "Orders" at bounding box center [26, 89] width 20 height 9
drag, startPoint x: 133, startPoint y: 35, endPoint x: 75, endPoint y: 34, distance: 58.1
click at [75, 34] on div "Users Organizations Events & Products Orders Orders Order Items Dashboard Check…" at bounding box center [345, 160] width 690 height 321
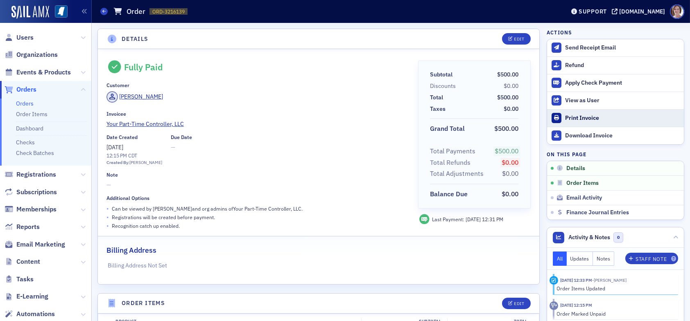
click at [581, 115] on div "Print Invoice" at bounding box center [622, 118] width 115 height 7
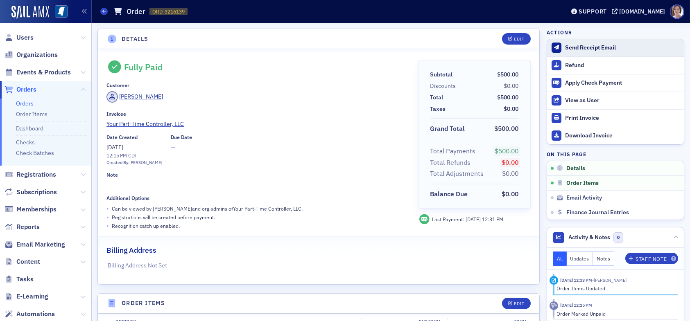
click at [581, 46] on div "Send Receipt Email" at bounding box center [622, 47] width 115 height 7
click at [37, 154] on link "Check Batches" at bounding box center [35, 152] width 38 height 7
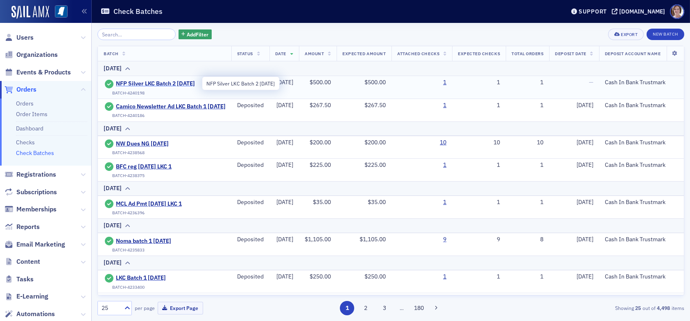
click at [175, 81] on span "NFP Silver LKC Batch 2 [DATE]" at bounding box center [155, 83] width 79 height 7
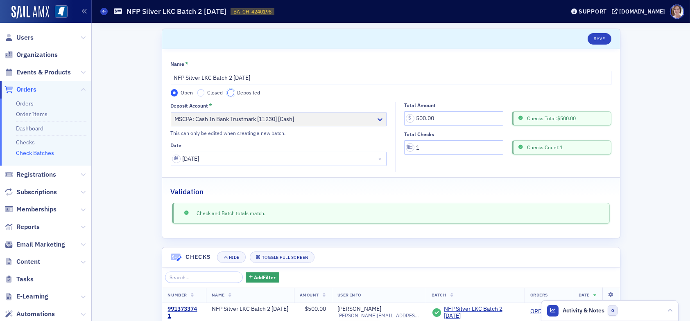
click at [227, 91] on input "Deposited" at bounding box center [230, 92] width 7 height 7
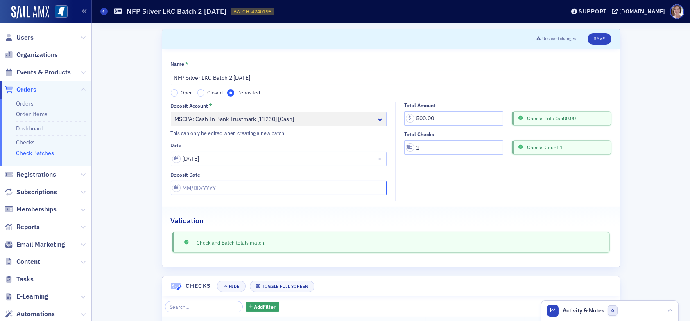
select select "7"
select select "2025"
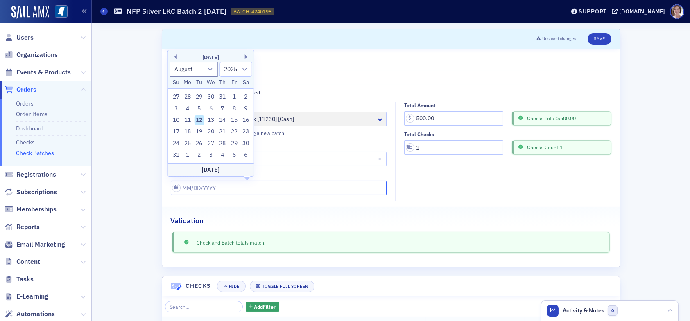
click at [207, 187] on input "Deposit Date" at bounding box center [279, 188] width 216 height 14
click at [199, 122] on div "12" at bounding box center [199, 120] width 10 height 10
type input "[DATE]"
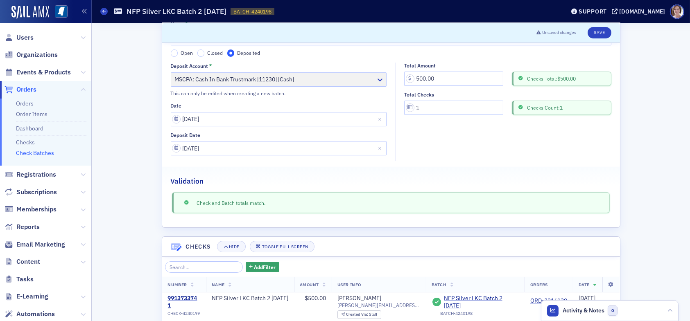
scroll to position [75, 0]
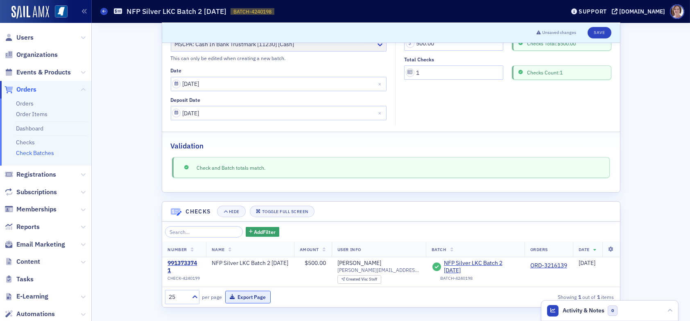
click at [243, 298] on button "Export Page" at bounding box center [247, 297] width 45 height 13
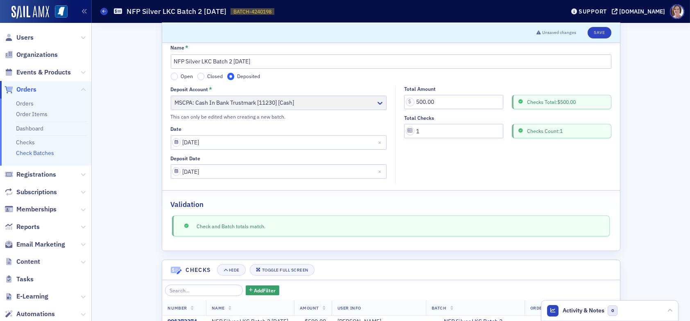
scroll to position [0, 0]
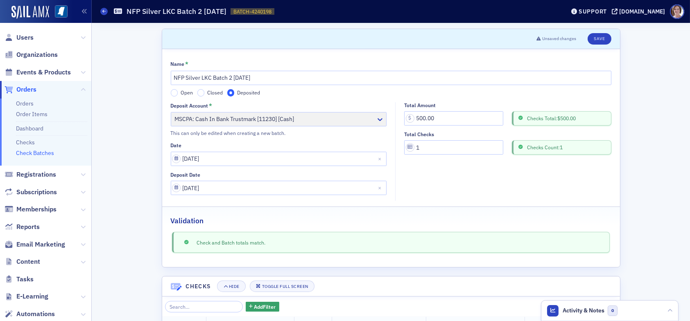
click at [28, 90] on span "Orders" at bounding box center [26, 89] width 20 height 9
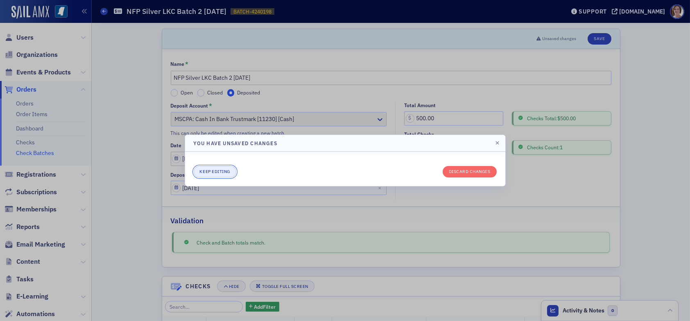
click at [221, 170] on button "Keep editing" at bounding box center [215, 171] width 43 height 11
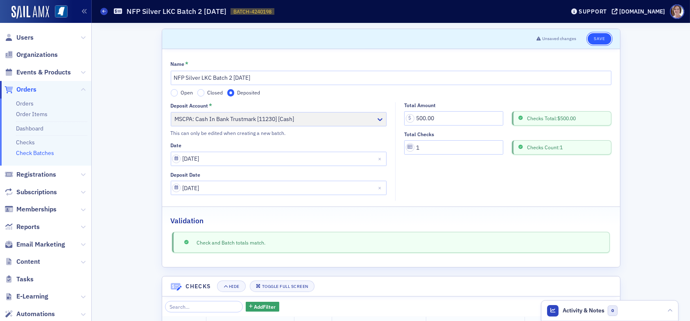
click at [600, 38] on button "Save" at bounding box center [599, 38] width 23 height 11
click at [32, 89] on span "Orders" at bounding box center [26, 89] width 20 height 9
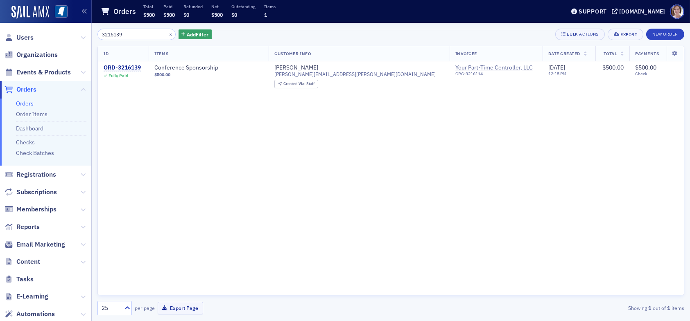
drag, startPoint x: 129, startPoint y: 32, endPoint x: 54, endPoint y: 26, distance: 74.3
click at [52, 31] on div "Users Organizations Events & Products Orders Orders Order Items Dashboard Check…" at bounding box center [345, 160] width 690 height 321
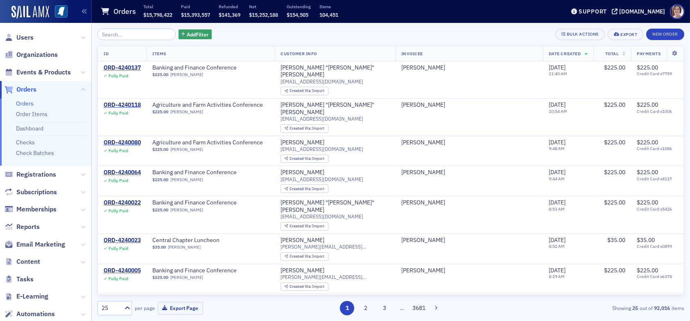
click at [32, 90] on span "Orders" at bounding box center [26, 89] width 20 height 9
click at [29, 39] on span "Users" at bounding box center [24, 37] width 17 height 9
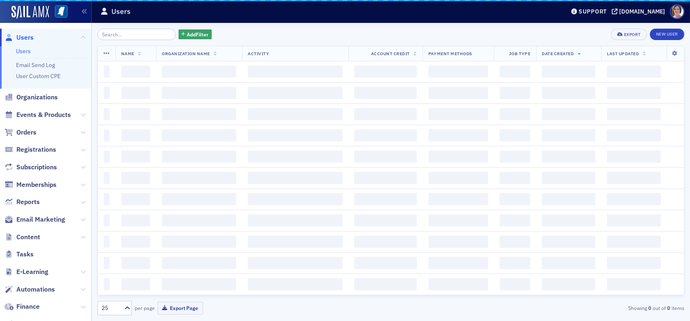
click at [143, 32] on input "search" at bounding box center [136, 34] width 78 height 11
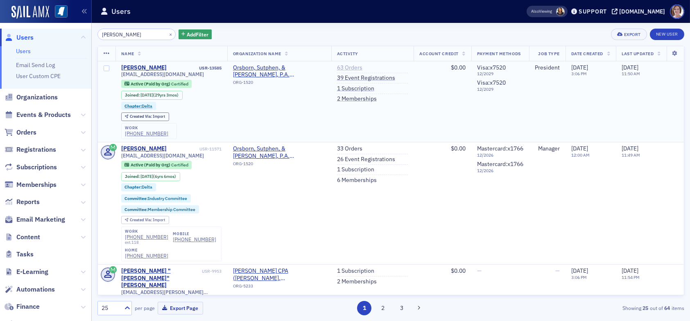
type input "[PERSON_NAME]"
click at [352, 67] on link "63 Orders" at bounding box center [349, 67] width 25 height 7
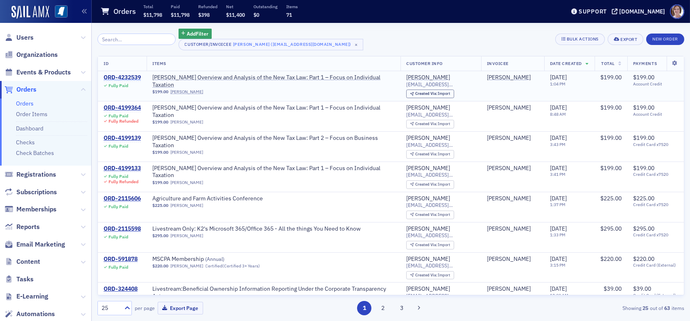
click at [131, 77] on div "ORD-4232539" at bounding box center [122, 77] width 37 height 7
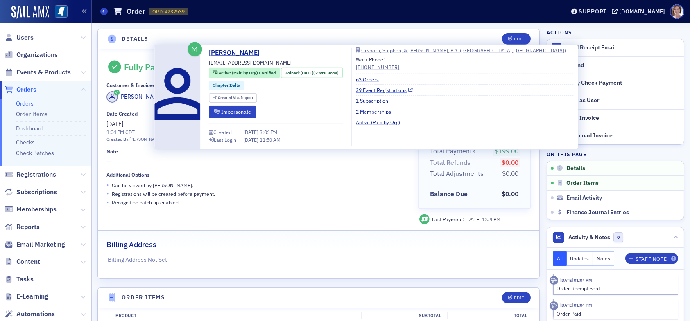
click at [384, 91] on link "39 Event Registrations" at bounding box center [384, 89] width 57 height 7
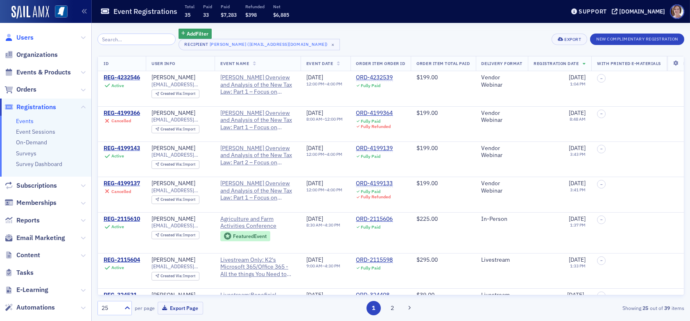
click at [23, 35] on span "Users" at bounding box center [24, 37] width 17 height 9
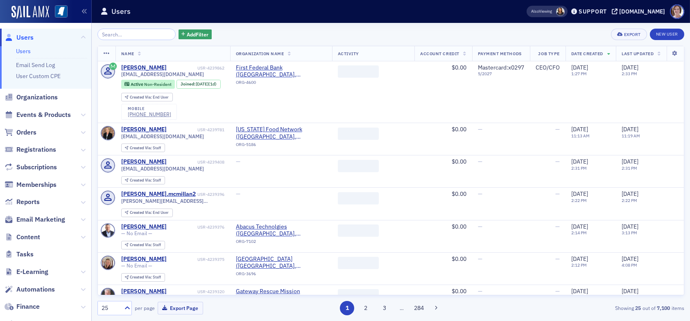
click at [135, 34] on input "search" at bounding box center [136, 34] width 78 height 11
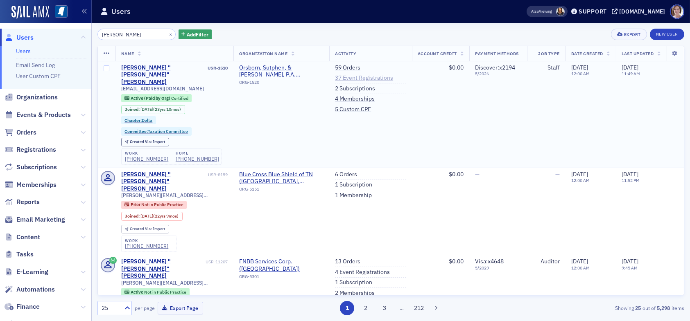
type input "chris o"
click at [346, 79] on link "37 Event Registrations" at bounding box center [364, 78] width 58 height 7
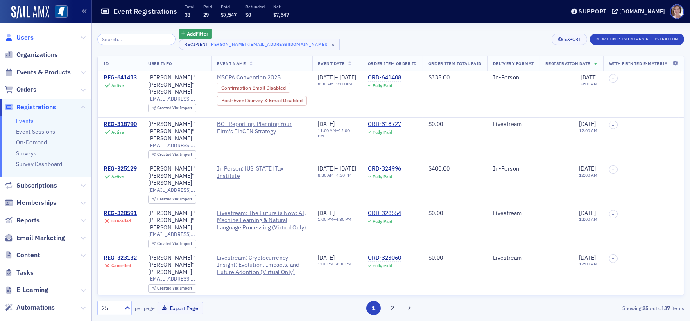
click at [19, 36] on span "Users" at bounding box center [24, 37] width 17 height 9
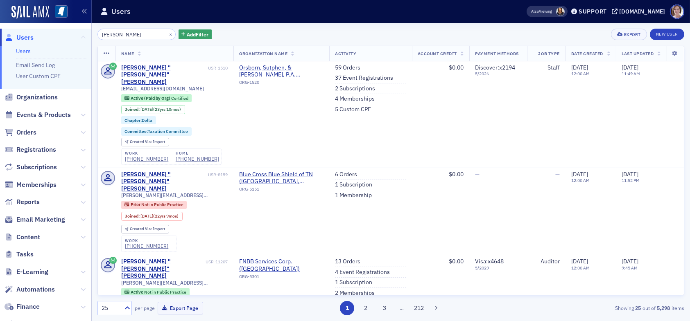
drag, startPoint x: 97, startPoint y: 37, endPoint x: 76, endPoint y: 39, distance: 21.4
click at [76, 39] on div "Users Users Email Send Log User Custom CPE Organizations Events & Products Orde…" at bounding box center [345, 160] width 690 height 321
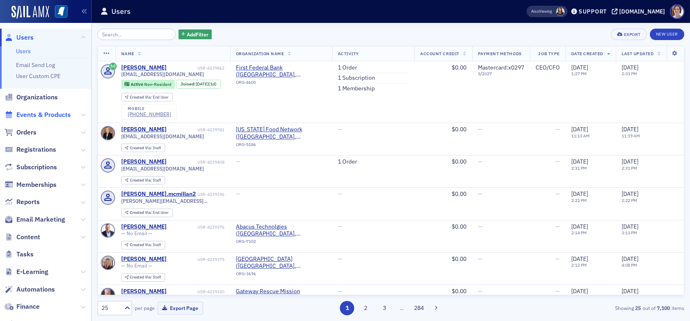
click at [36, 114] on span "Events & Products" at bounding box center [43, 115] width 54 height 9
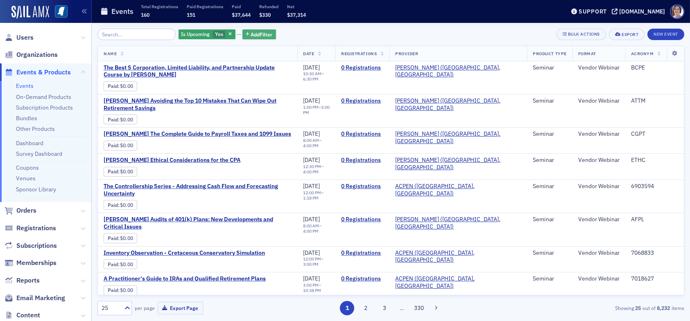
click at [257, 34] on span "Add Filter" at bounding box center [262, 34] width 22 height 7
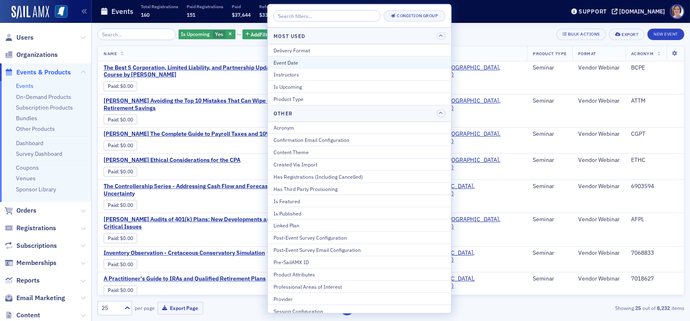
click at [310, 59] on div "Event Date" at bounding box center [360, 62] width 172 height 7
select select "7"
select select "2025"
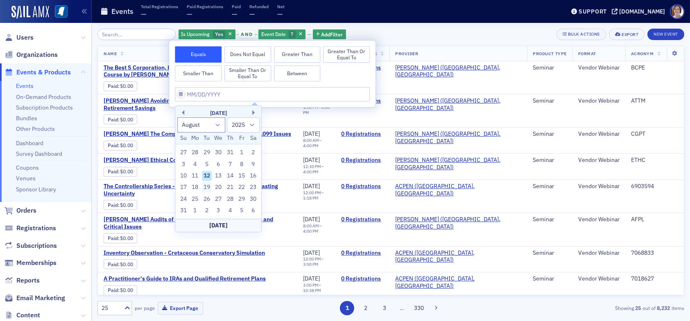
click at [206, 189] on div "19" at bounding box center [207, 188] width 10 height 10
type input "08/19/2025"
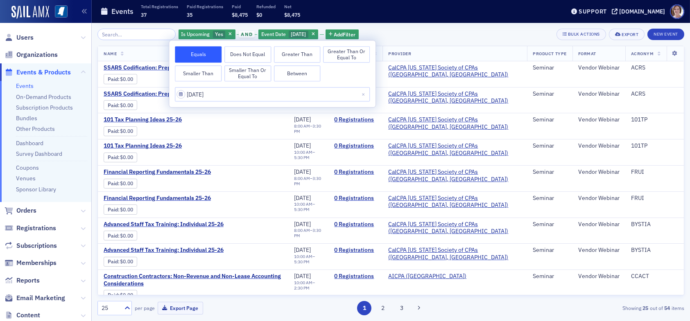
click at [386, 35] on div "Is Upcoming Yes and Event Date 8/19/2025 Add Filter Bulk Actions Export New Eve…" at bounding box center [390, 34] width 587 height 11
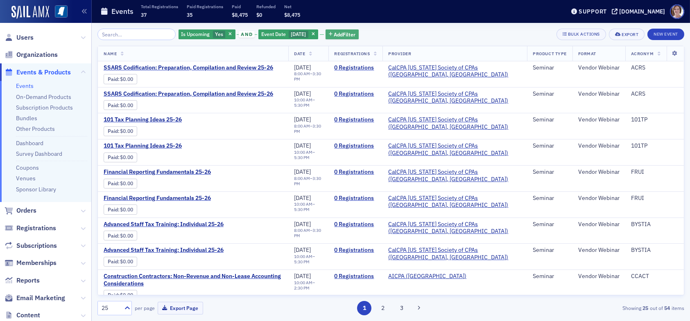
click at [349, 32] on span "Add Filter" at bounding box center [345, 34] width 22 height 7
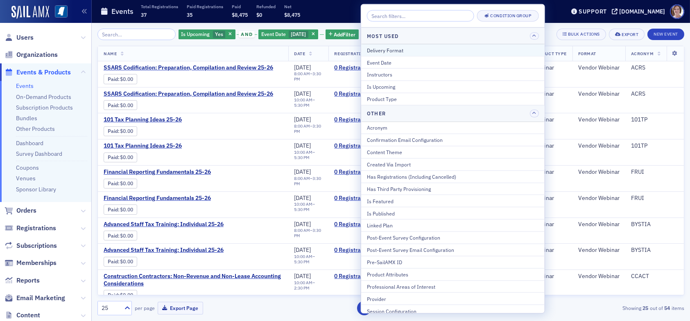
click at [395, 51] on div "Delivery Format" at bounding box center [453, 49] width 172 height 7
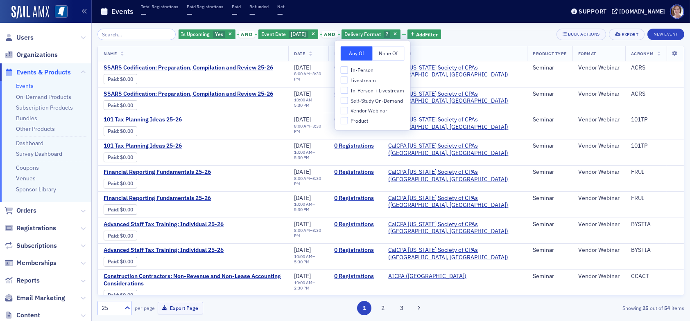
click at [354, 92] on span "In-Person + Livestream" at bounding box center [377, 90] width 54 height 7
click at [348, 92] on input "In-Person + Livestream" at bounding box center [344, 90] width 7 height 7
checkbox input "true"
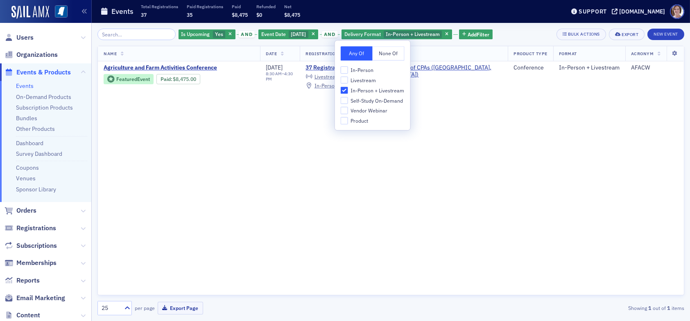
click at [526, 32] on div "Is Upcoming Yes and Event Date 8/19/2025 and Delivery Format In-Person + Livest…" at bounding box center [390, 34] width 587 height 11
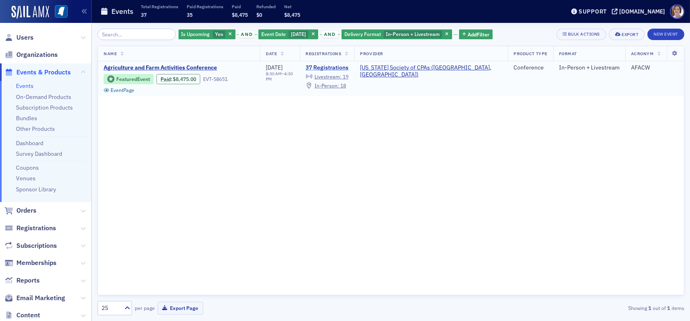
click at [348, 67] on link "37 Registrations" at bounding box center [326, 67] width 43 height 7
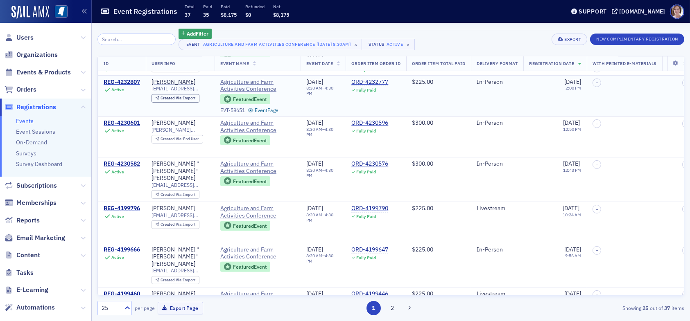
scroll to position [806, 0]
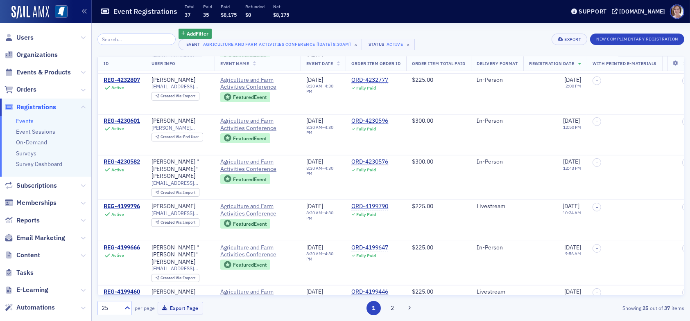
click at [393, 308] on button "2" at bounding box center [392, 308] width 14 height 14
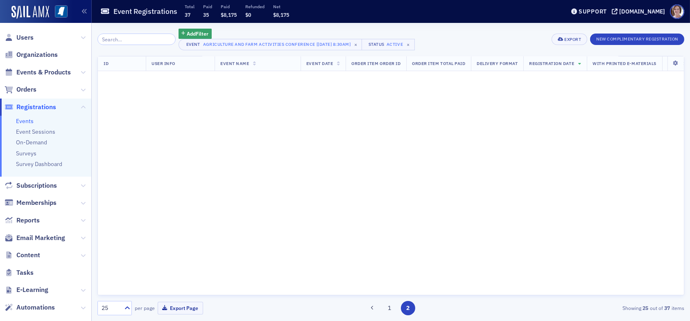
scroll to position [0, 0]
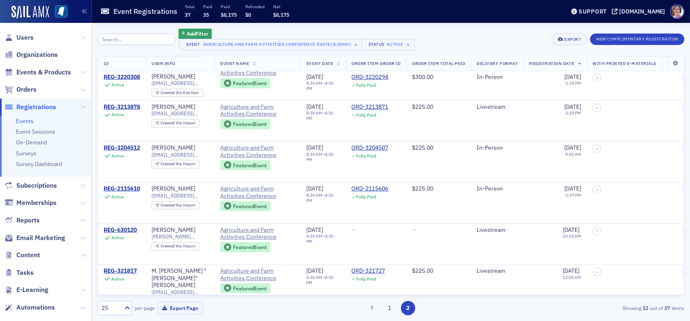
scroll to position [246, 0]
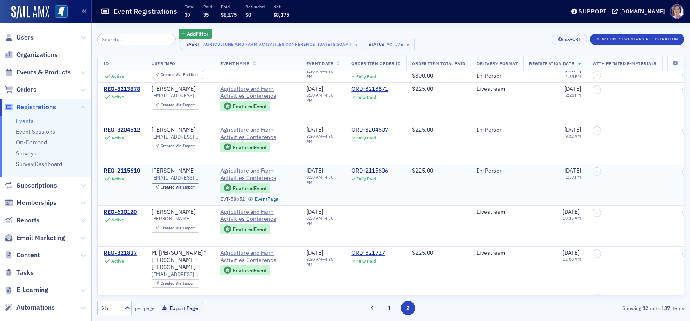
click at [373, 167] on div "ORD-2115606" at bounding box center [369, 170] width 37 height 7
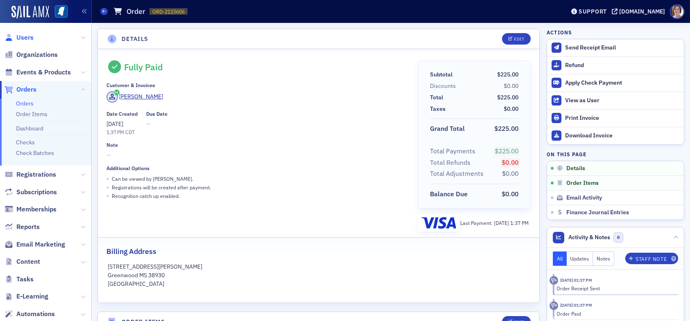
click at [25, 37] on span "Users" at bounding box center [24, 37] width 17 height 9
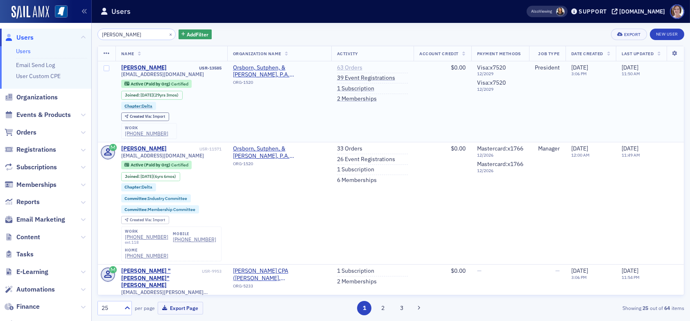
type input "jack sutphen"
click at [346, 67] on link "63 Orders" at bounding box center [349, 67] width 25 height 7
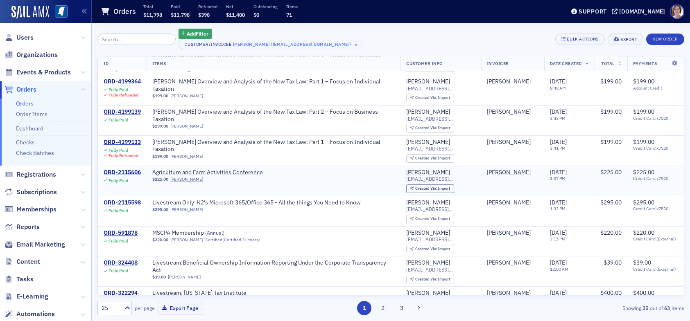
scroll to position [41, 0]
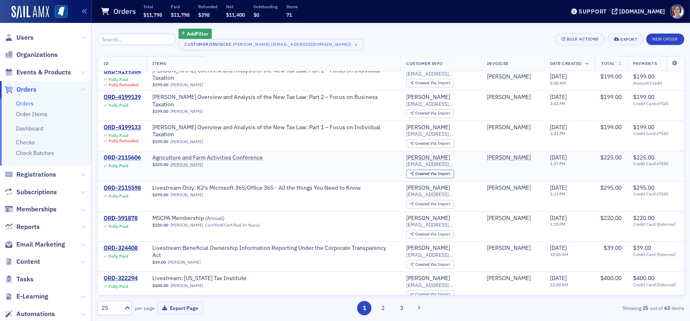
click at [130, 154] on div "ORD-2115606" at bounding box center [122, 157] width 37 height 7
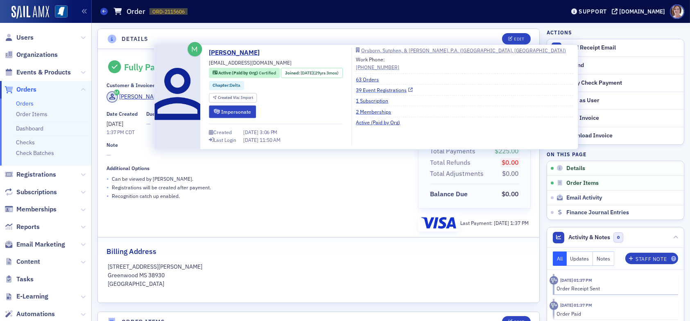
click at [384, 89] on link "39 Event Registrations" at bounding box center [384, 89] width 57 height 7
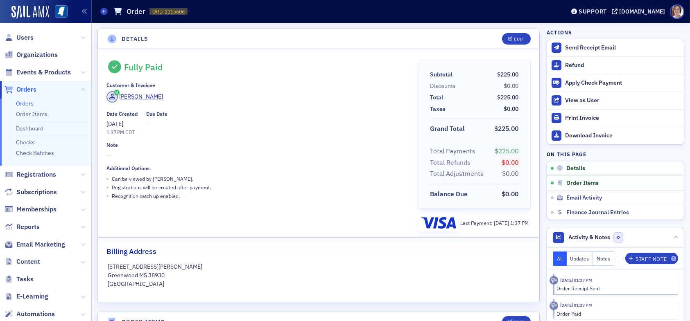
click at [26, 90] on span "Orders" at bounding box center [26, 89] width 20 height 9
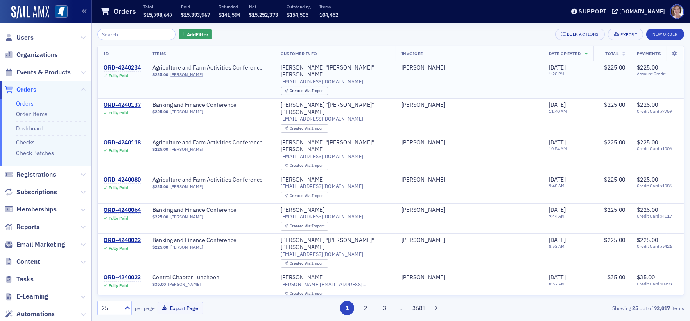
click at [126, 66] on div "ORD-4240234" at bounding box center [122, 67] width 37 height 7
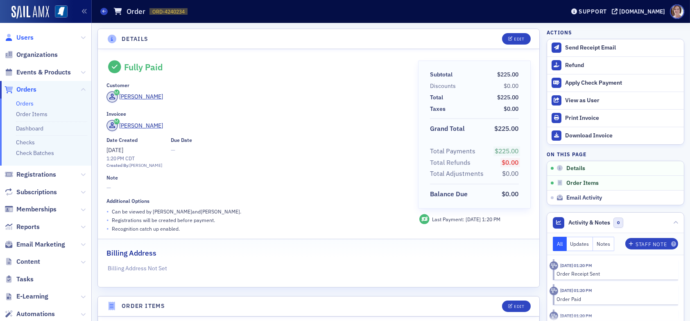
click at [26, 38] on span "Users" at bounding box center [24, 37] width 17 height 9
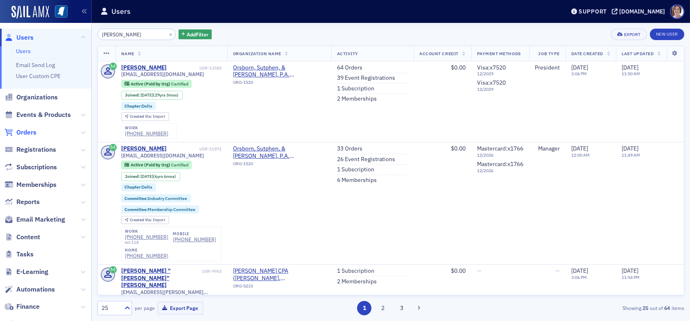
click at [30, 132] on span "Orders" at bounding box center [26, 132] width 20 height 9
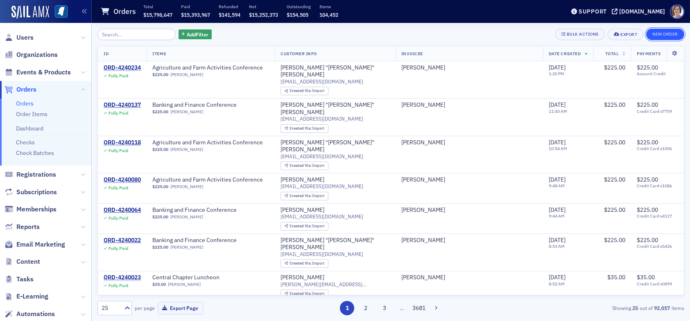
click at [669, 32] on button "New Order" at bounding box center [665, 34] width 38 height 11
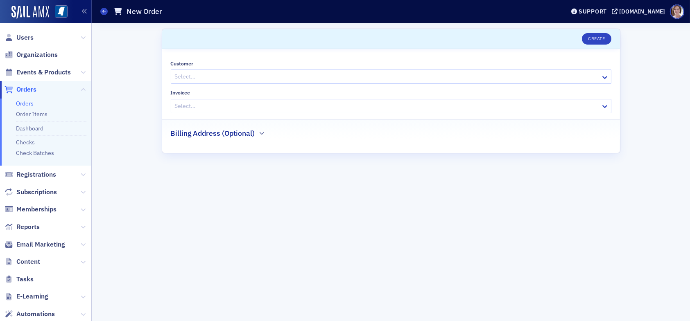
click at [214, 75] on div at bounding box center [387, 77] width 426 height 10
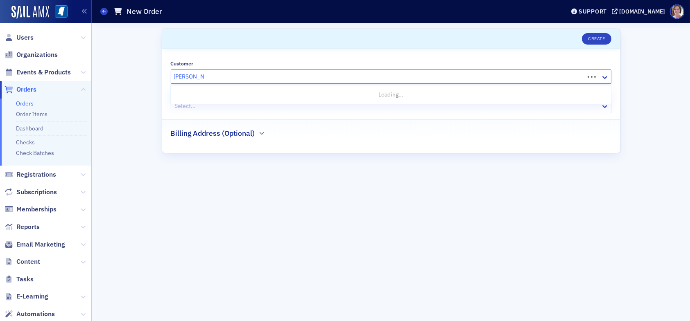
type input "tom walker"
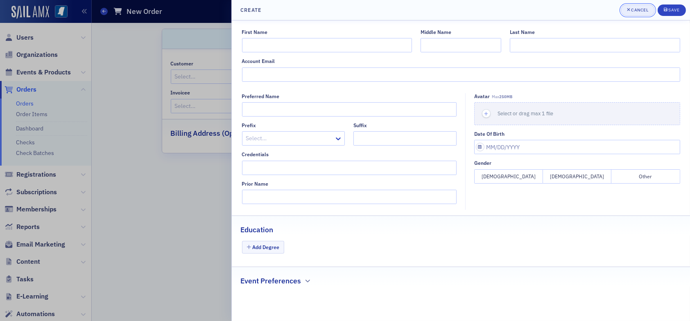
click at [640, 9] on div "Cancel" at bounding box center [639, 10] width 17 height 5
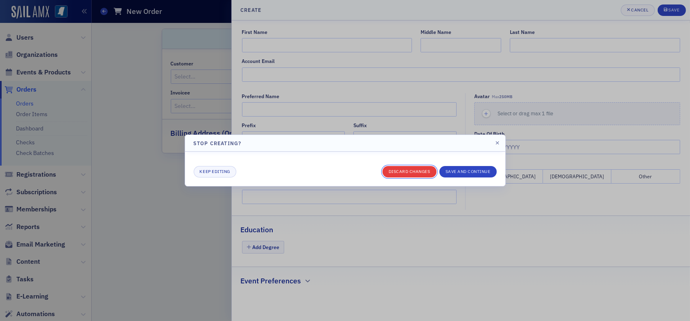
click at [425, 170] on button "Discard changes" at bounding box center [409, 171] width 54 height 11
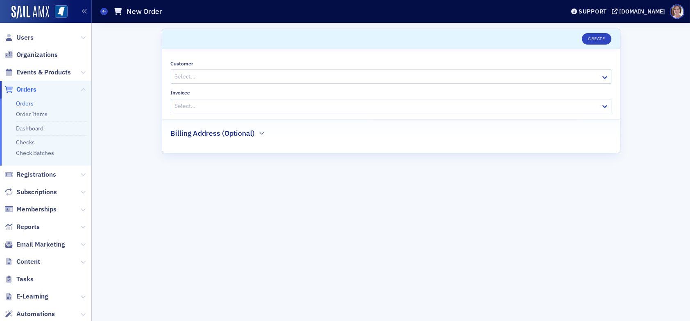
click at [326, 77] on div at bounding box center [387, 77] width 426 height 10
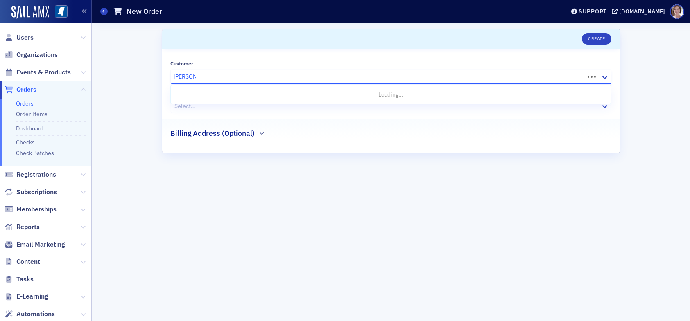
type input "tom walker"
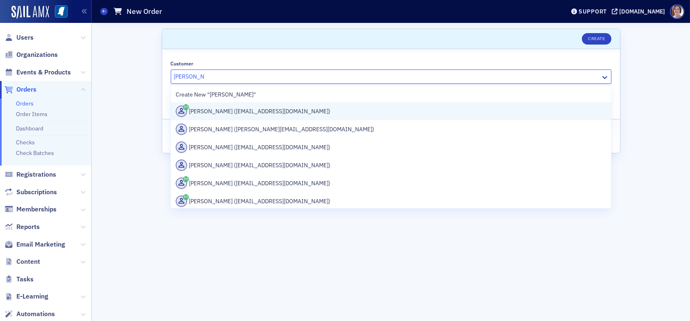
click at [298, 110] on div "Tom Walker (twalker@joneswalker.com)" at bounding box center [391, 111] width 430 height 11
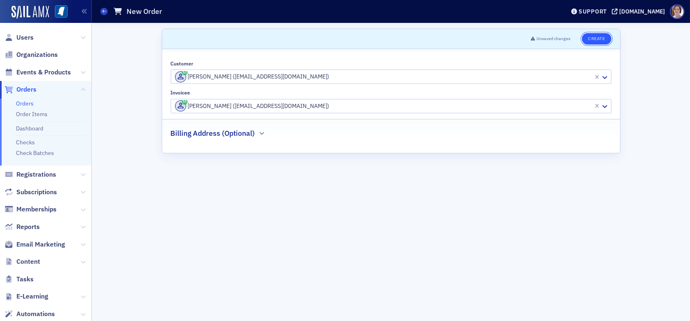
click at [602, 41] on button "Create" at bounding box center [596, 38] width 29 height 11
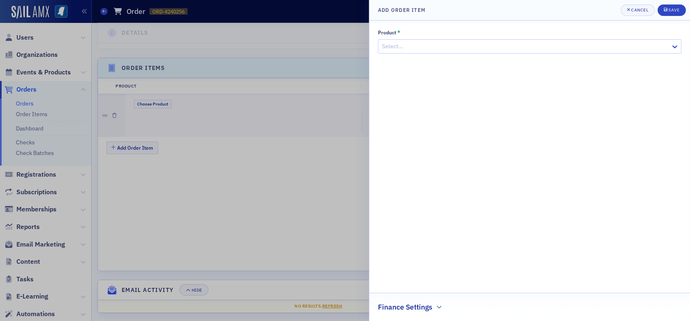
scroll to position [225, 0]
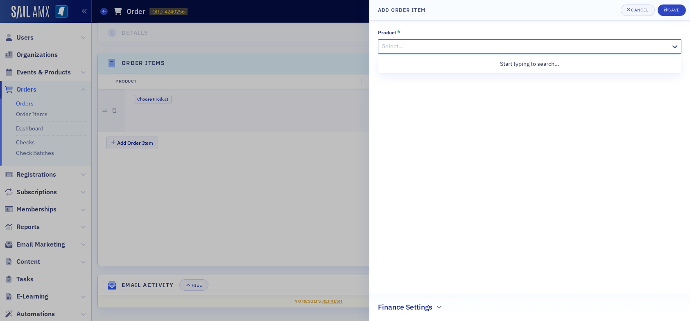
click at [409, 48] on div at bounding box center [525, 46] width 289 height 10
type input "banking and"
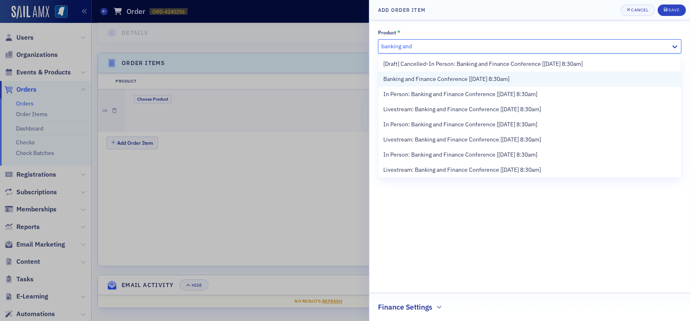
click at [468, 78] on span "Banking and Finance Conference [8/21/2025 8:30am]" at bounding box center [446, 79] width 126 height 9
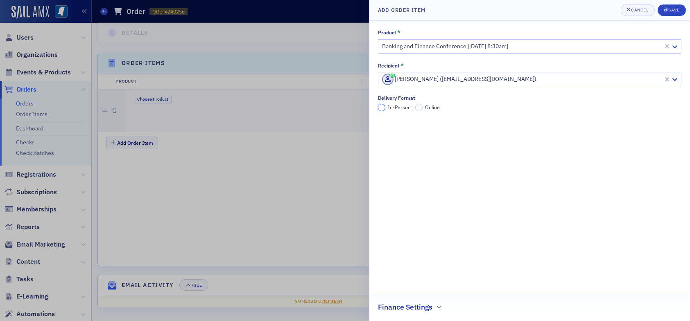
click at [382, 109] on input "In-Person" at bounding box center [381, 107] width 7 height 7
click at [676, 12] on div "Save" at bounding box center [673, 10] width 11 height 5
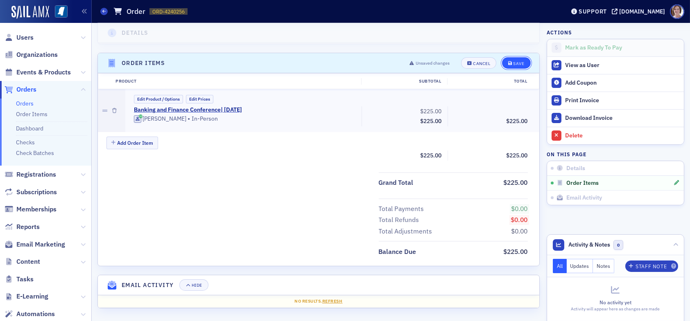
click at [516, 66] on button "Save" at bounding box center [516, 62] width 28 height 11
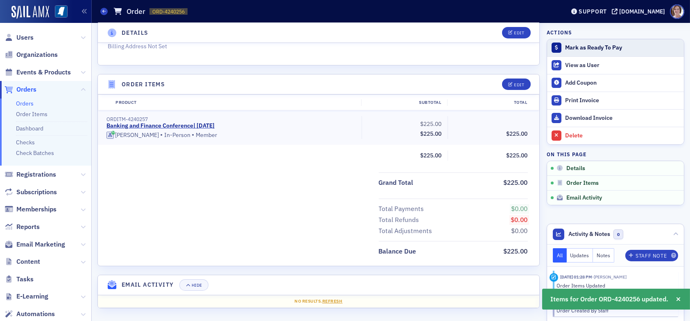
click at [576, 46] on div "Mark as Ready To Pay" at bounding box center [622, 47] width 115 height 7
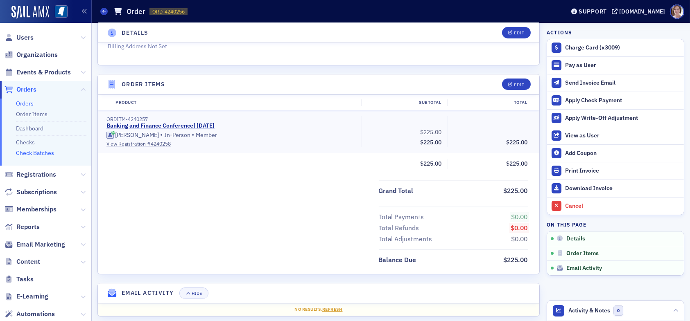
click at [43, 153] on link "Check Batches" at bounding box center [35, 152] width 38 height 7
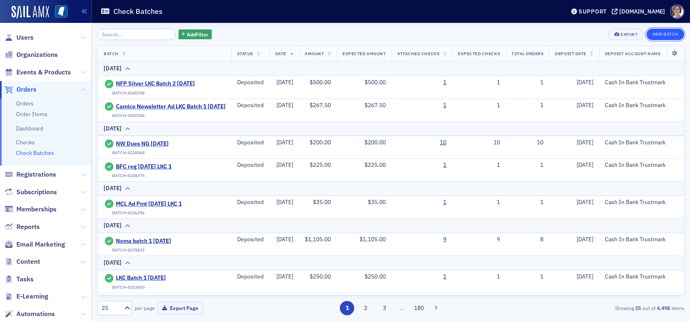
click at [672, 35] on button "New Batch" at bounding box center [666, 34] width 38 height 11
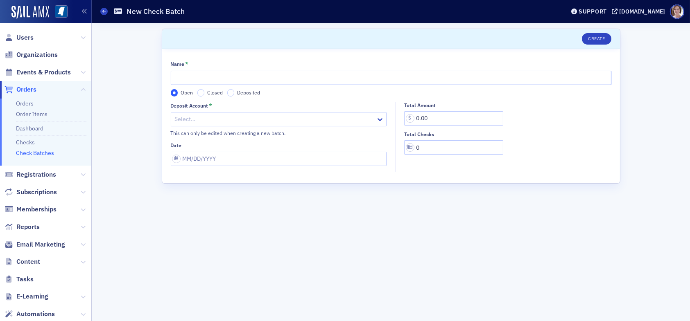
click at [258, 76] on input "Name *" at bounding box center [391, 78] width 441 height 14
type input "BFC reg LKC Batch 3 [DATE]"
click at [227, 118] on div at bounding box center [274, 119] width 201 height 10
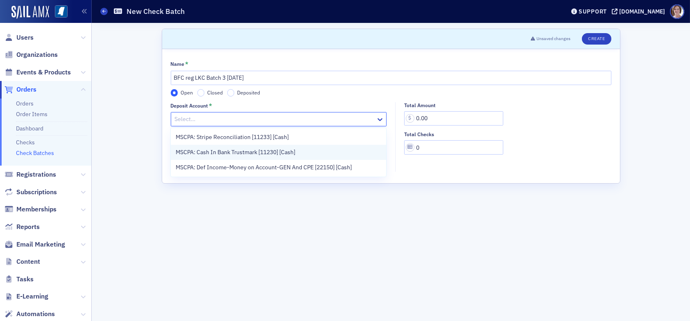
click at [238, 152] on span "MSCPA: Cash In Bank Trustmark [11230] [Cash]" at bounding box center [236, 152] width 120 height 9
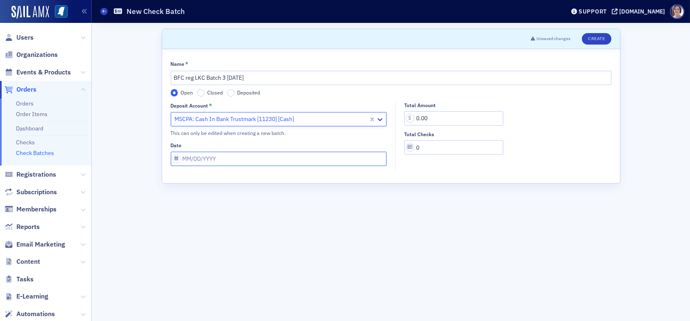
click at [231, 161] on input "Date" at bounding box center [279, 159] width 216 height 14
select select "7"
select select "2025"
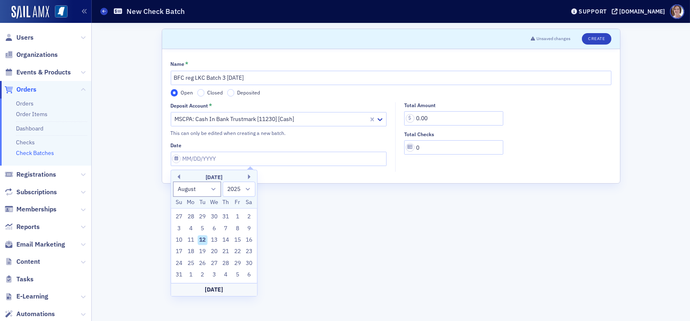
drag, startPoint x: 204, startPoint y: 240, endPoint x: 223, endPoint y: 228, distance: 21.9
click at [204, 239] on div "12" at bounding box center [202, 240] width 10 height 10
type input "[DATE]"
click at [433, 116] on input "0.00" at bounding box center [453, 118] width 99 height 14
drag, startPoint x: 432, startPoint y: 117, endPoint x: 404, endPoint y: 122, distance: 28.6
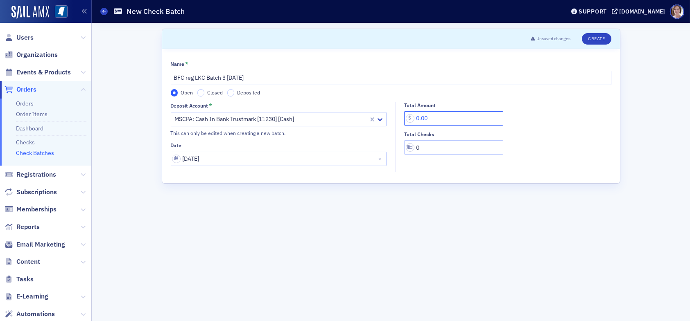
click at [404, 122] on input "0.00" at bounding box center [453, 118] width 99 height 14
type input "225.00"
type input "1"
click at [597, 38] on button "Create" at bounding box center [596, 38] width 29 height 11
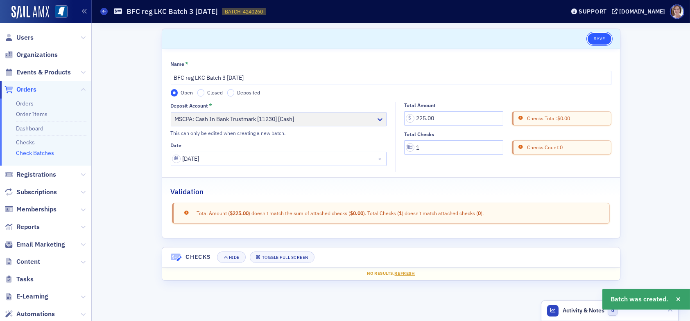
click at [598, 40] on button "Save" at bounding box center [599, 38] width 23 height 11
click at [28, 142] on link "Checks" at bounding box center [25, 142] width 19 height 7
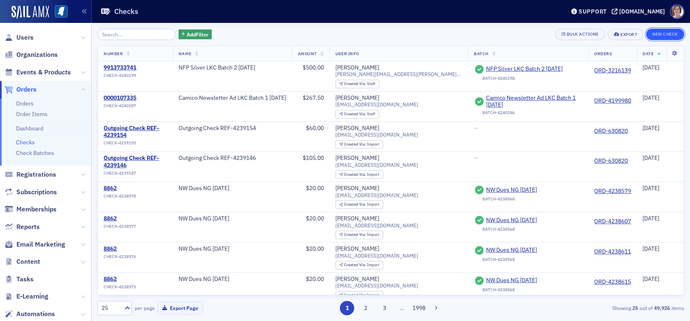
click at [670, 33] on button "New Check" at bounding box center [665, 34] width 38 height 11
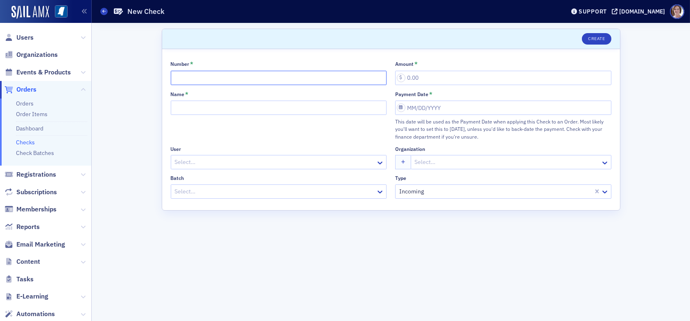
click at [207, 78] on input "Number *" at bounding box center [279, 78] width 216 height 14
type input "6414366"
type input "225.00"
type input "BFC reg LKC Batch 3 [DATE]"
select select "7"
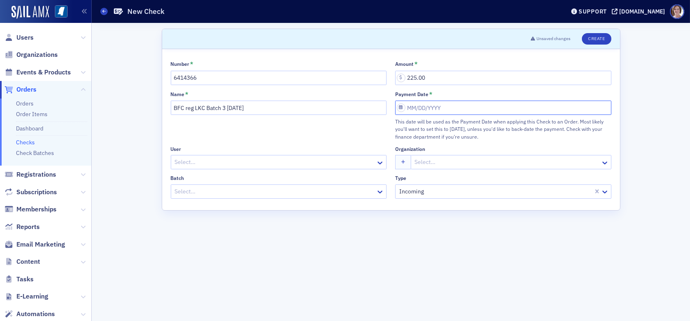
select select "2025"
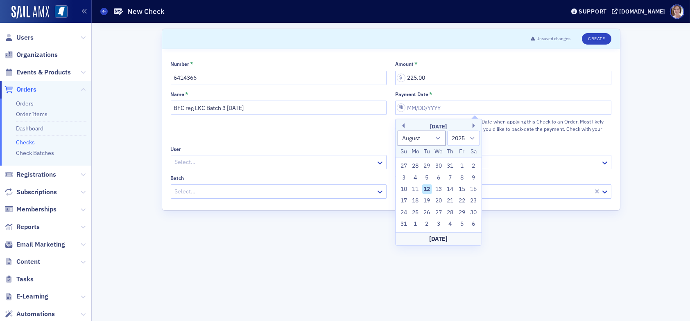
type input "[DATE]"
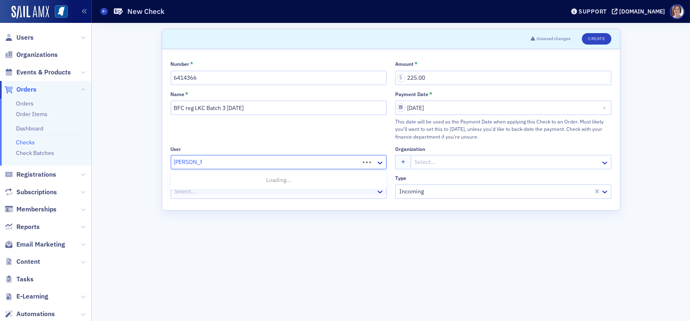
type input "tom walker"
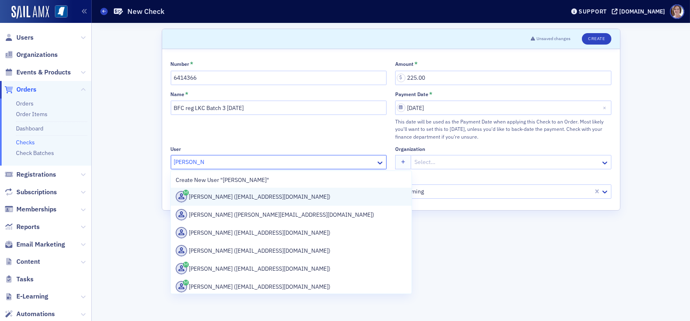
click at [249, 197] on div "Tom Walker (twalker@joneswalker.com)" at bounding box center [291, 196] width 231 height 11
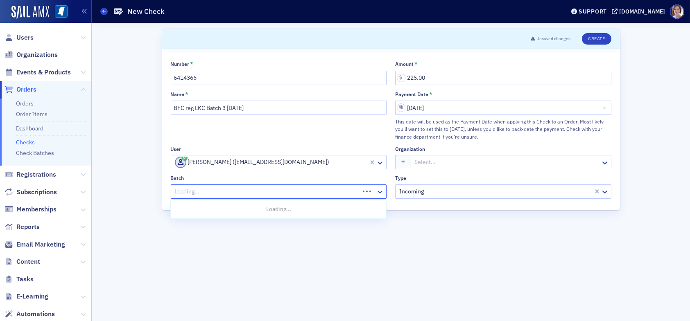
click at [339, 192] on div at bounding box center [266, 192] width 185 height 10
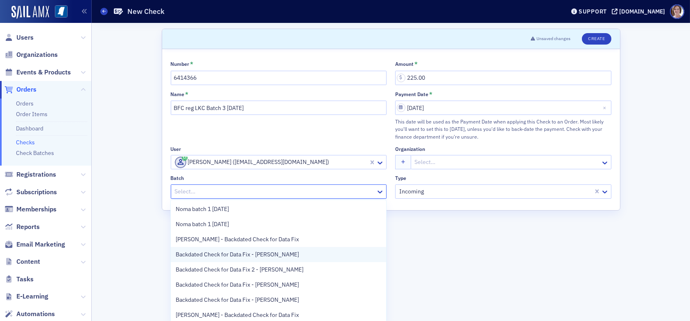
scroll to position [16, 0]
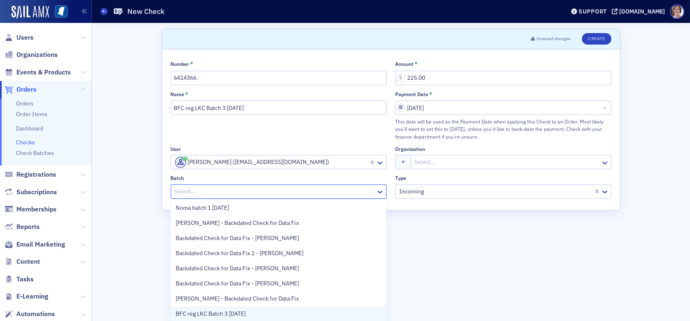
click at [230, 311] on span "BFC reg LKC Batch 3 [DATE]" at bounding box center [211, 314] width 70 height 9
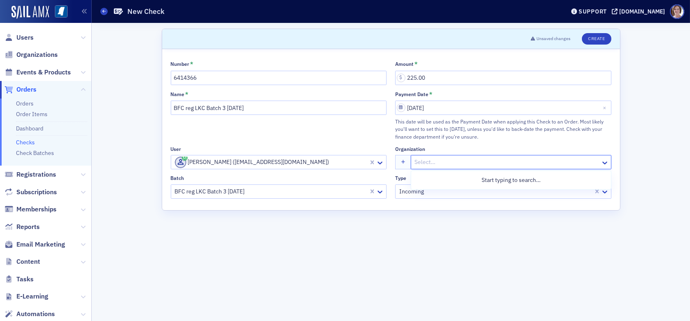
click at [456, 161] on div at bounding box center [507, 162] width 186 height 10
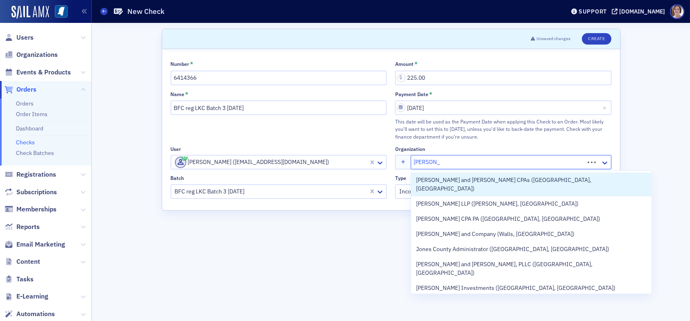
type input "jones walker"
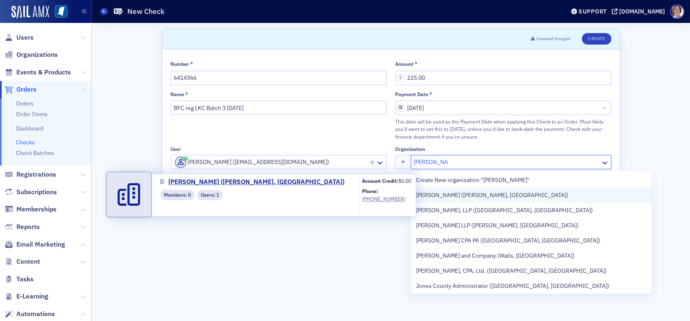
click at [477, 198] on span "Jones Walker (Jackson, MS)" at bounding box center [492, 195] width 152 height 9
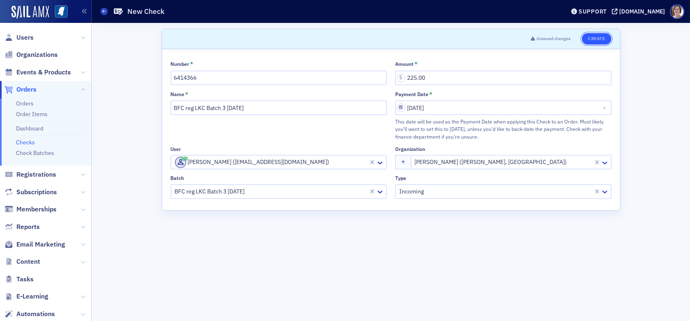
click at [596, 38] on button "Create" at bounding box center [596, 38] width 29 height 11
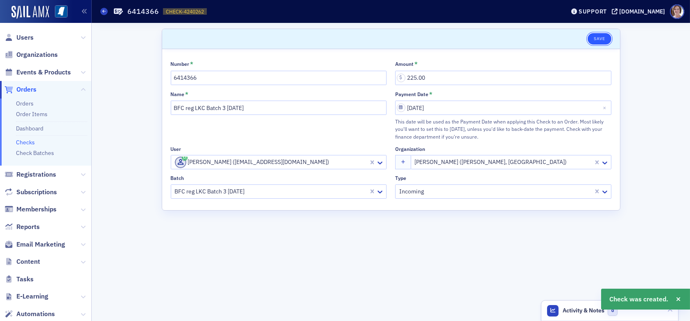
click at [601, 38] on button "Save" at bounding box center [599, 38] width 23 height 11
click at [26, 90] on span "Orders" at bounding box center [26, 89] width 20 height 9
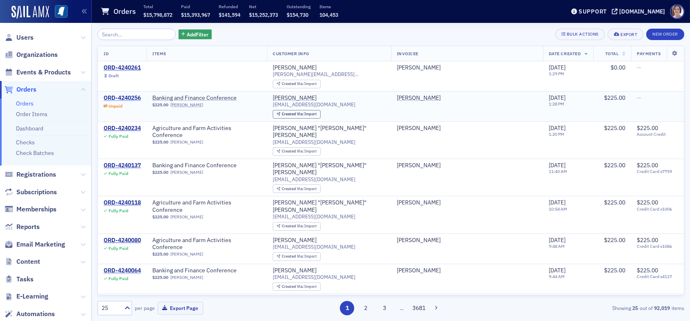
click at [131, 97] on div "ORD-4240256" at bounding box center [122, 98] width 37 height 7
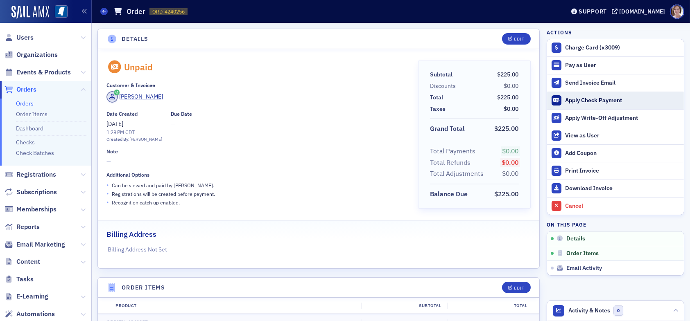
click at [587, 101] on div "Apply Check Payment" at bounding box center [622, 100] width 115 height 7
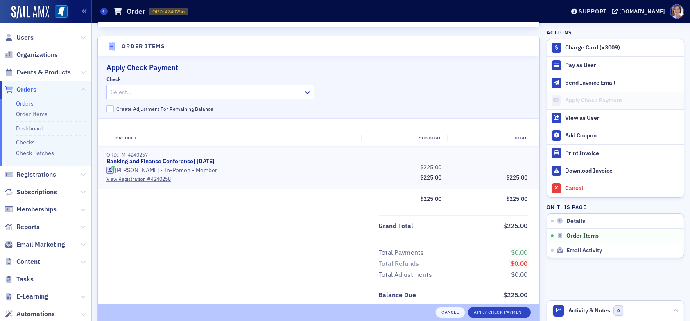
scroll to position [250, 0]
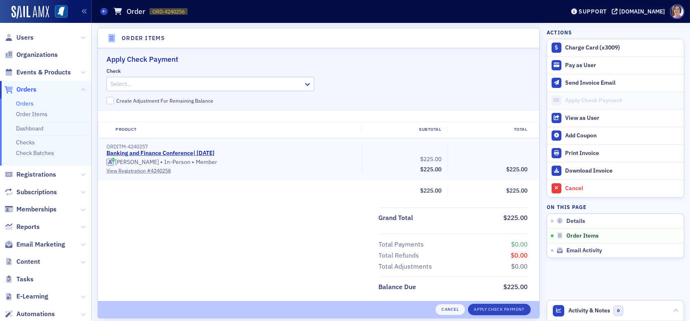
click at [190, 82] on div at bounding box center [206, 84] width 193 height 10
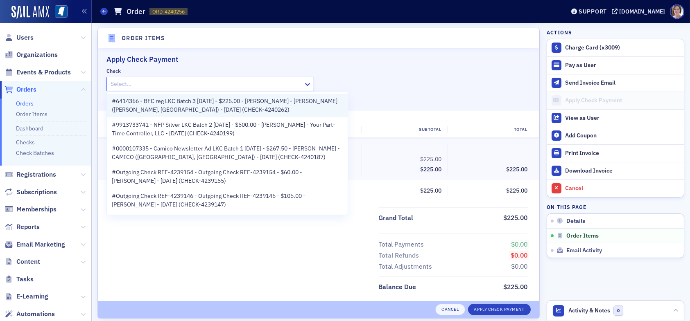
click at [162, 106] on span "#6414366 - BFC reg LKC Batch 3 08.12.25 - $225.00 - Tom Walker - Jones Walker (…" at bounding box center [227, 105] width 231 height 17
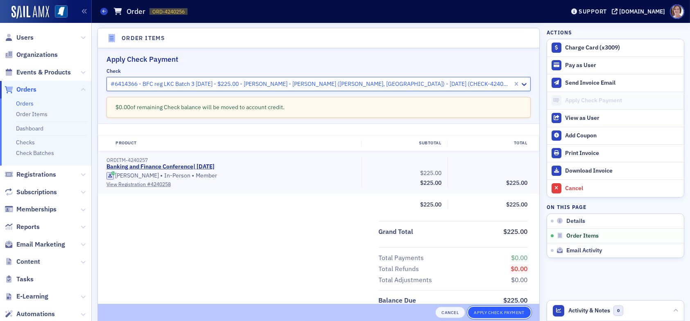
click at [509, 313] on button "Apply Check Payment" at bounding box center [499, 312] width 63 height 11
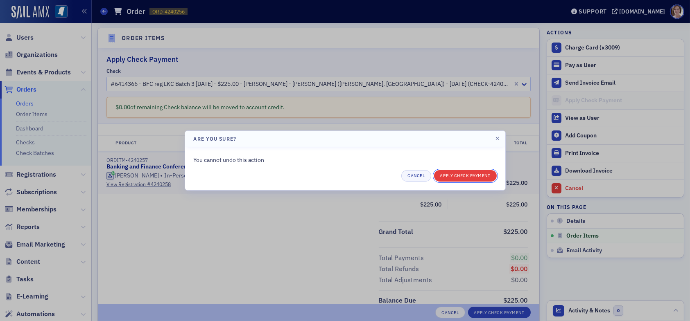
click at [470, 174] on button "Apply Check Payment" at bounding box center [465, 175] width 63 height 11
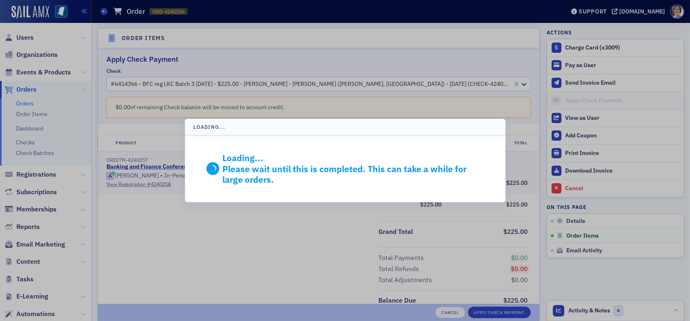
scroll to position [212, 0]
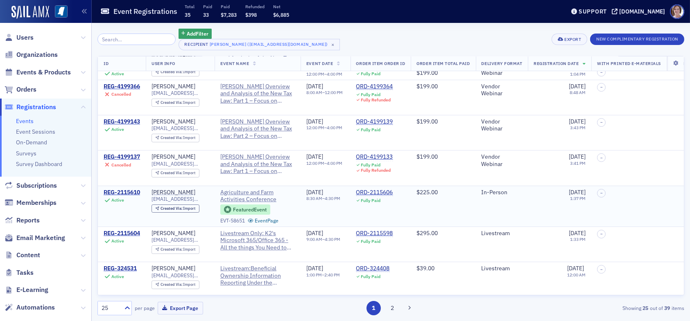
scroll to position [82, 0]
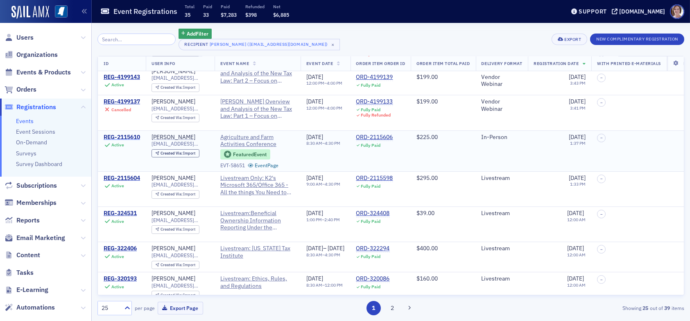
click at [120, 135] on div "REG-2115610" at bounding box center [122, 137] width 36 height 7
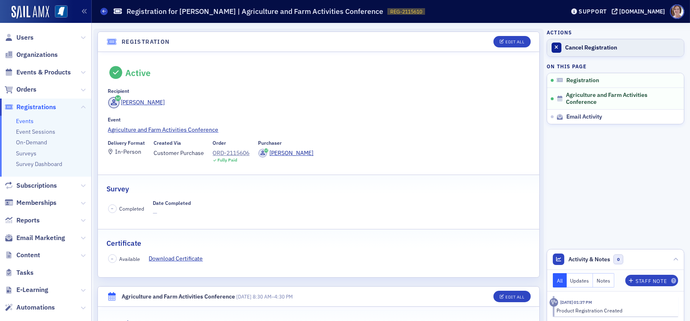
click at [575, 47] on div "Cancel Registration" at bounding box center [622, 47] width 115 height 7
click at [584, 44] on div "Reactivate Registration" at bounding box center [622, 47] width 115 height 7
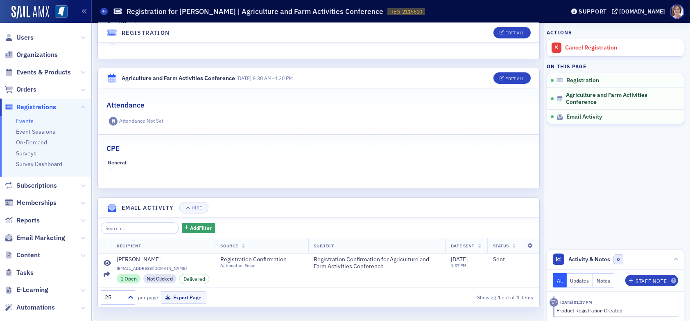
scroll to position [223, 0]
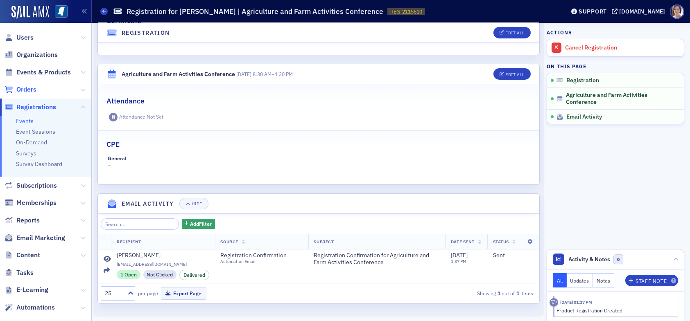
click at [29, 90] on span "Orders" at bounding box center [26, 89] width 20 height 9
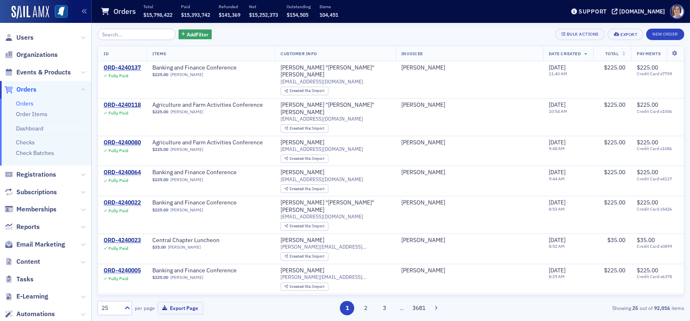
click at [140, 34] on input "search" at bounding box center [136, 34] width 78 height 11
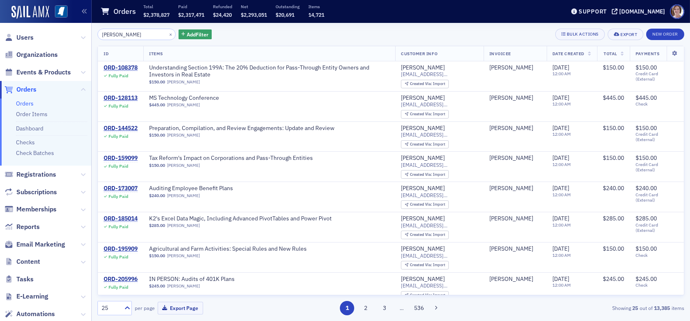
type input "[PERSON_NAME]"
click at [29, 92] on span "Orders" at bounding box center [26, 89] width 20 height 9
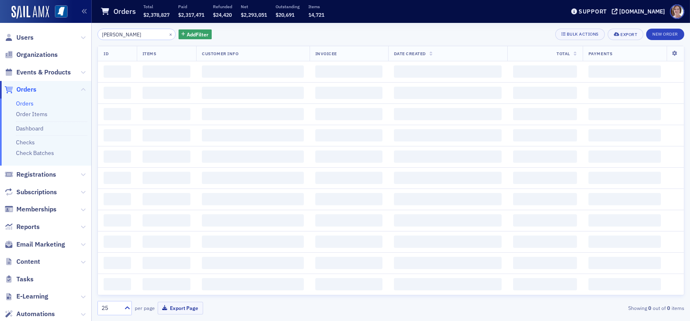
drag, startPoint x: 141, startPoint y: 36, endPoint x: 74, endPoint y: 30, distance: 67.4
click at [74, 30] on div "Users Organizations Events & Products Orders Orders Order Items Dashboard Check…" at bounding box center [345, 160] width 690 height 321
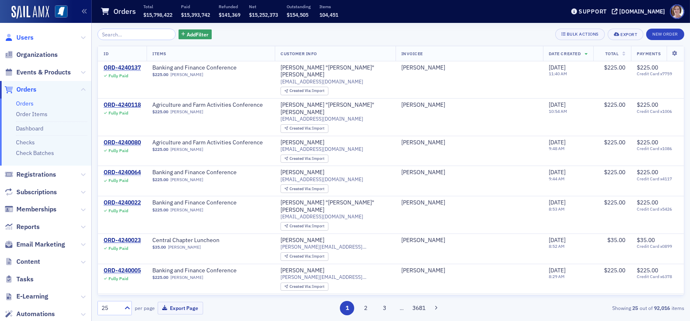
click at [21, 38] on span "Users" at bounding box center [24, 37] width 17 height 9
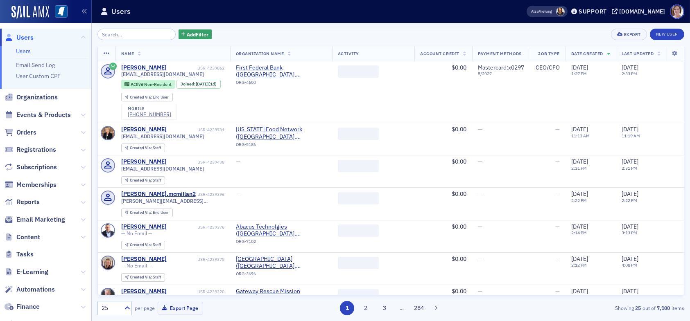
click at [120, 35] on input "search" at bounding box center [136, 34] width 78 height 11
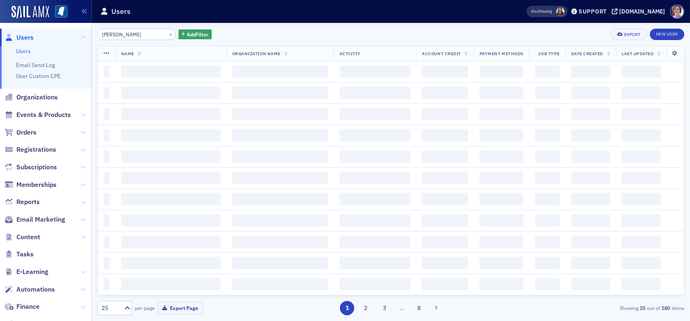
type input "[PERSON_NAME]"
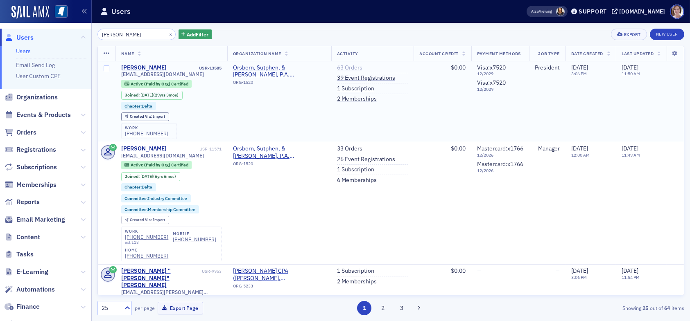
click at [348, 67] on link "63 Orders" at bounding box center [349, 67] width 25 height 7
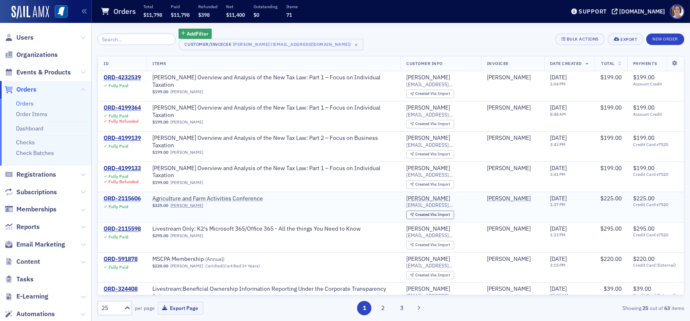
click at [127, 199] on div "ORD-2115606" at bounding box center [122, 198] width 37 height 7
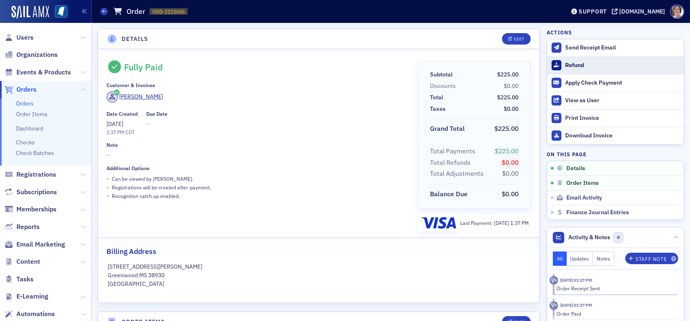
click at [568, 65] on div "Refund" at bounding box center [622, 65] width 115 height 7
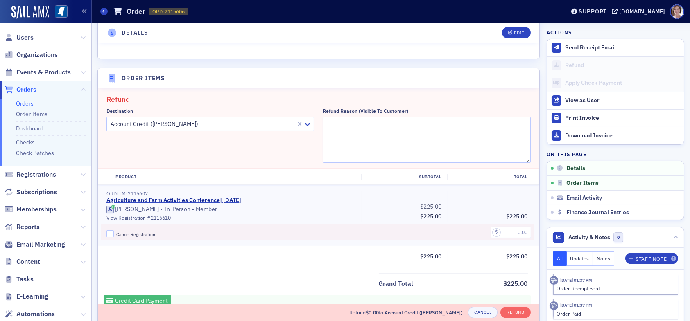
scroll to position [284, 0]
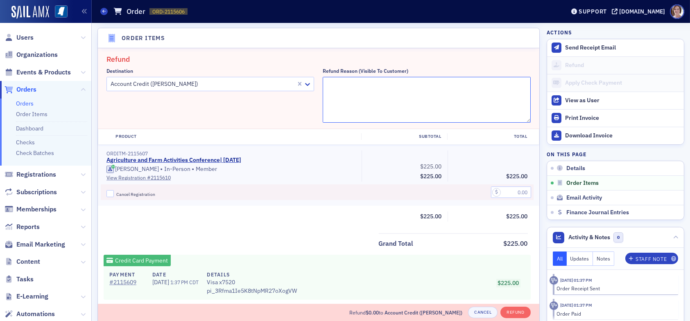
click at [373, 99] on textarea "Refund Reason (Visible to Customer)" at bounding box center [427, 100] width 208 height 46
type textarea "Cannot attend. Will transfer registration to [PERSON_NAME]."
drag, startPoint x: 111, startPoint y: 193, endPoint x: 130, endPoint y: 193, distance: 18.8
click at [112, 193] on input "Cancel Registration" at bounding box center [109, 193] width 7 height 7
checkbox input "true"
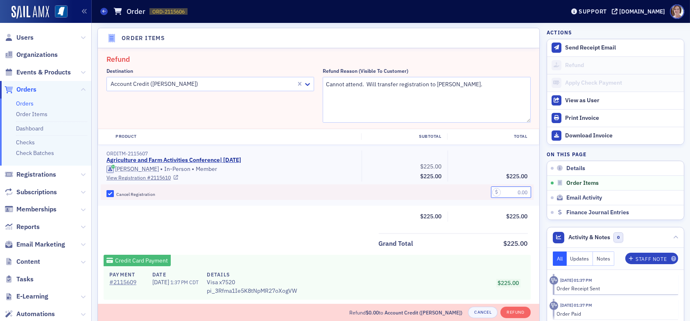
drag, startPoint x: 509, startPoint y: 190, endPoint x: 525, endPoint y: 189, distance: 16.8
click at [525, 189] on div at bounding box center [491, 193] width 86 height 16
type input "225.00"
click at [503, 310] on button "Refund" at bounding box center [515, 312] width 30 height 11
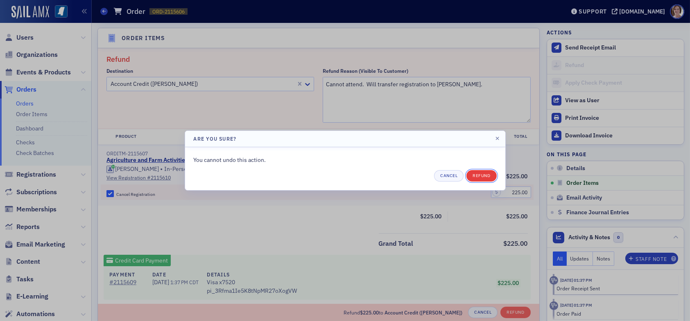
click at [486, 175] on button "Refund" at bounding box center [481, 175] width 30 height 11
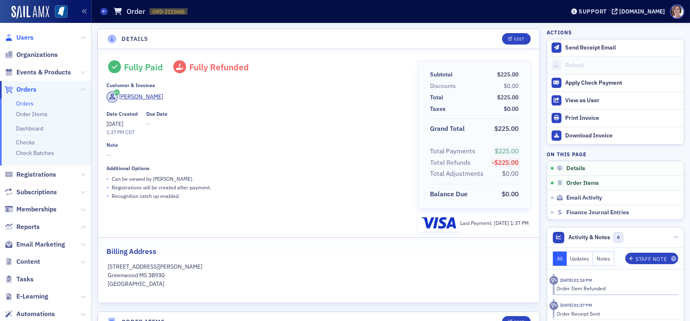
click at [19, 36] on span "Users" at bounding box center [24, 37] width 17 height 9
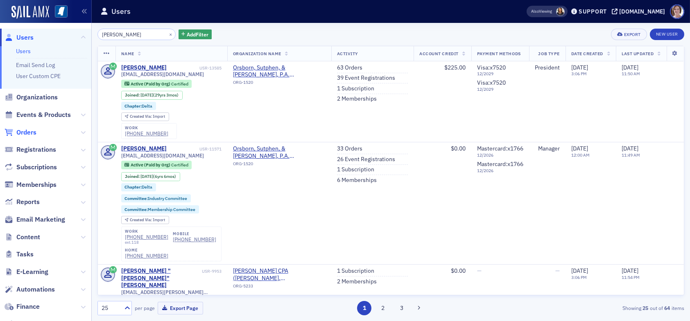
click at [29, 132] on span "Orders" at bounding box center [26, 132] width 20 height 9
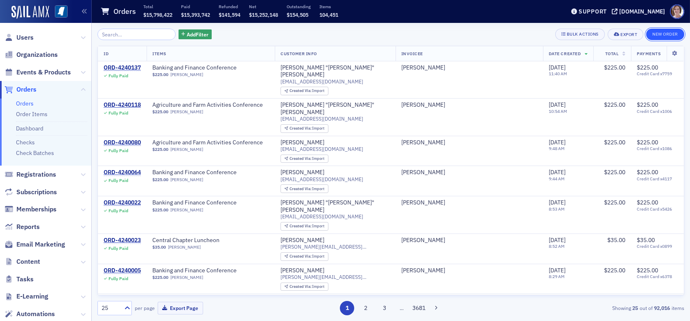
click at [664, 36] on button "New Order" at bounding box center [665, 34] width 38 height 11
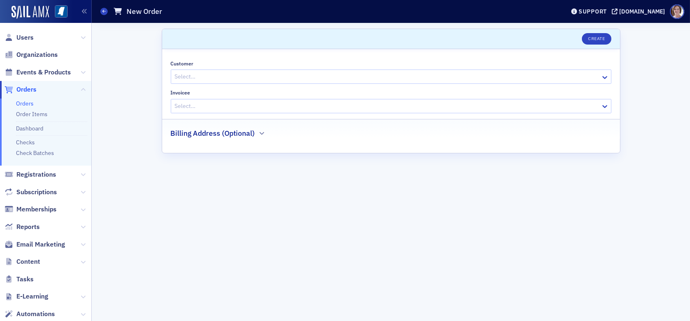
click at [411, 76] on div at bounding box center [387, 77] width 426 height 10
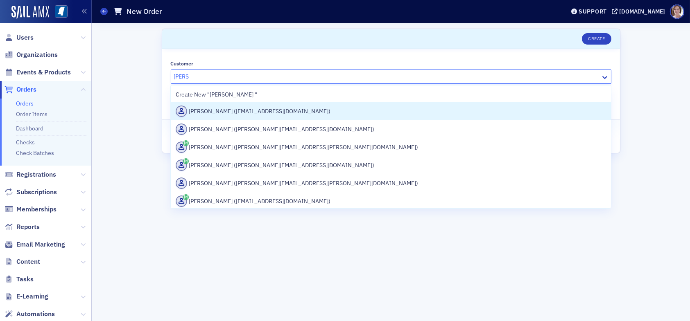
type input "chris o"
click at [283, 111] on div "Chris O'Neal (cmo@osocpa.com)" at bounding box center [391, 111] width 430 height 11
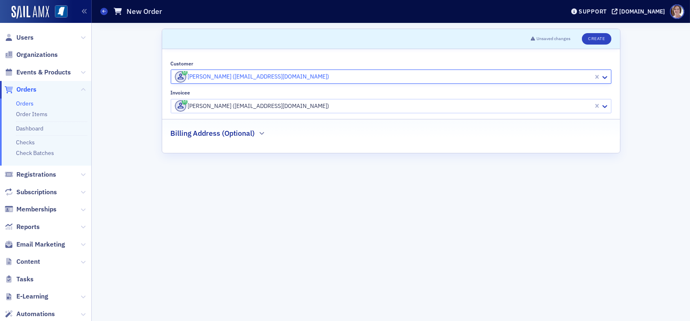
click at [280, 102] on div at bounding box center [383, 106] width 418 height 10
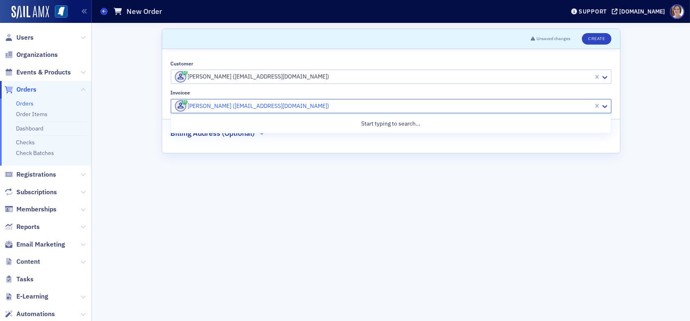
click at [280, 107] on div at bounding box center [383, 106] width 418 height 10
type input "jack sutphen"
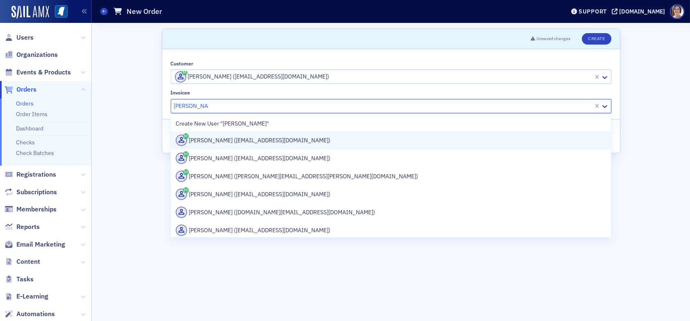
click at [247, 142] on div "Jack Sutphen (jrs@osocpa.com)" at bounding box center [391, 140] width 430 height 11
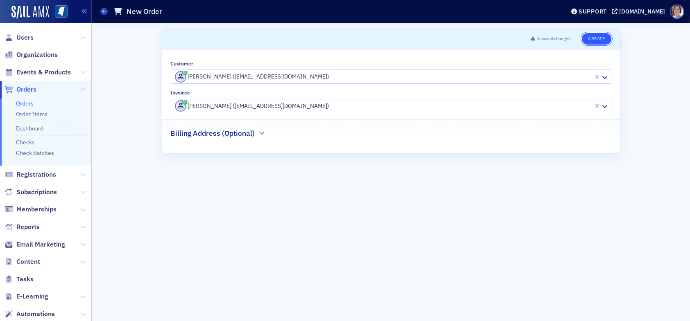
click at [595, 38] on button "Create" at bounding box center [596, 38] width 29 height 11
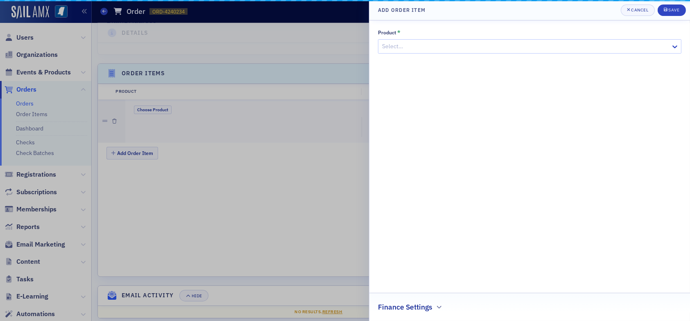
scroll to position [243, 0]
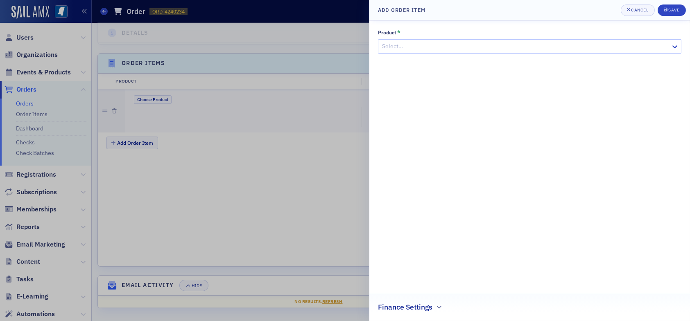
click at [437, 47] on div at bounding box center [525, 46] width 289 height 10
type input "agriculture"
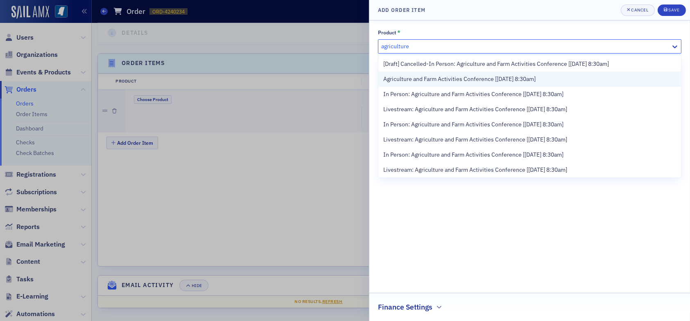
click at [439, 77] on span "Agriculture and Farm Activities Conference [8/19/2025 8:30am]" at bounding box center [459, 79] width 152 height 9
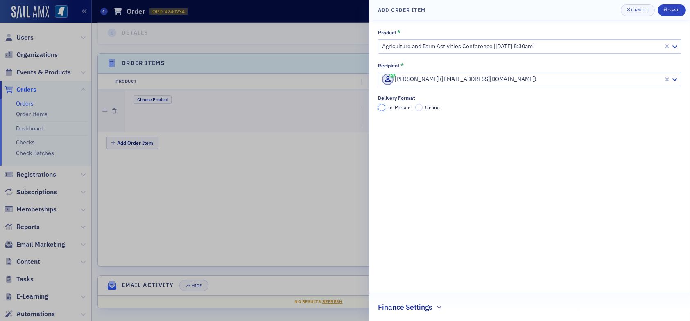
click at [380, 107] on input "In-Person" at bounding box center [381, 107] width 7 height 7
click at [671, 9] on div "Save" at bounding box center [673, 10] width 11 height 5
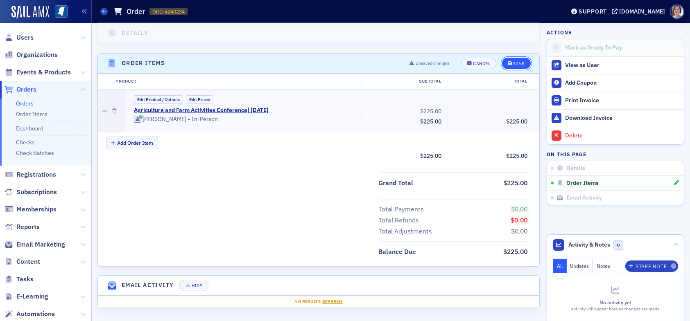
click at [513, 63] on div "Save" at bounding box center [518, 63] width 11 height 5
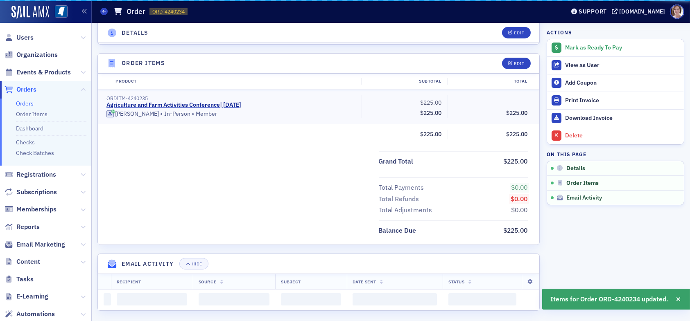
scroll to position [222, 0]
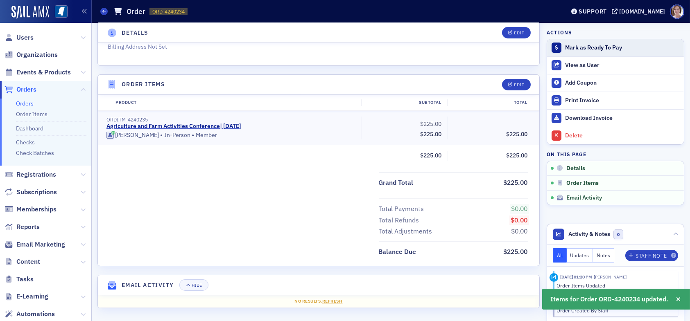
click at [577, 45] on div "Mark as Ready To Pay" at bounding box center [622, 47] width 115 height 7
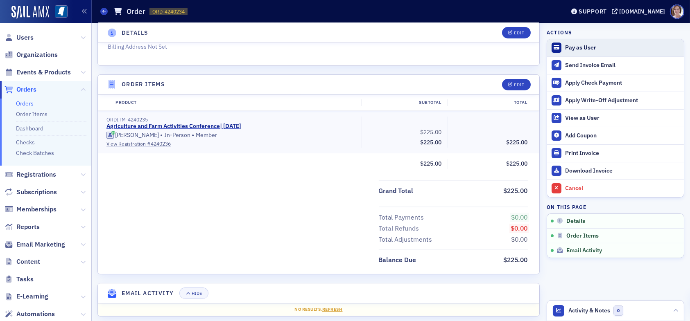
click at [567, 47] on div "Pay as User" at bounding box center [622, 47] width 115 height 7
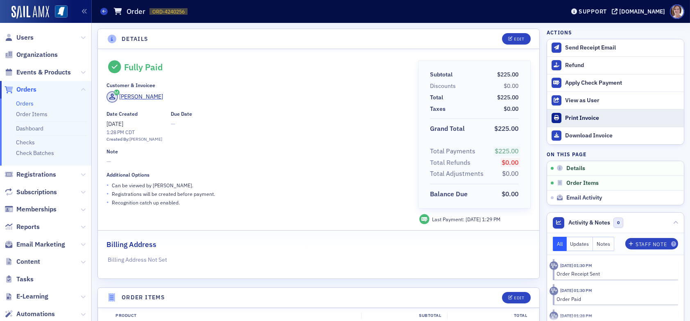
click at [586, 119] on div "Print Invoice" at bounding box center [622, 118] width 115 height 7
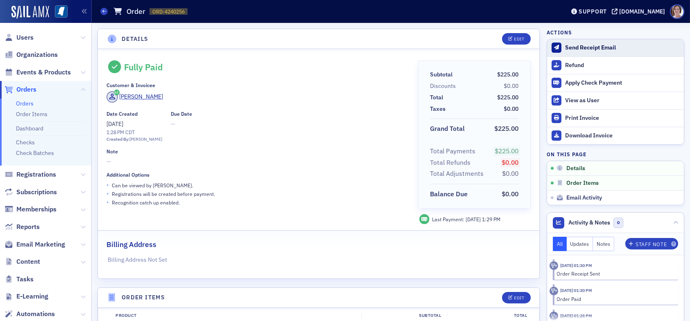
click at [579, 46] on div "Send Receipt Email" at bounding box center [622, 47] width 115 height 7
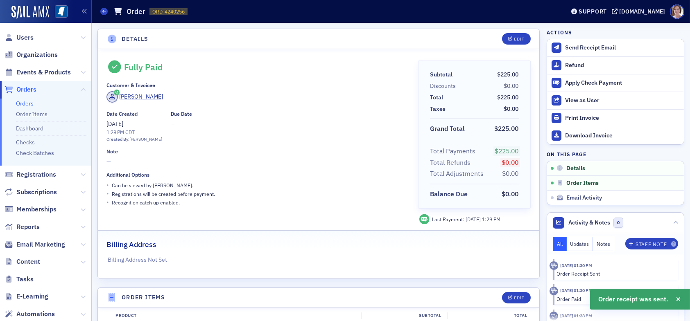
click at [34, 90] on span "Orders" at bounding box center [26, 89] width 20 height 9
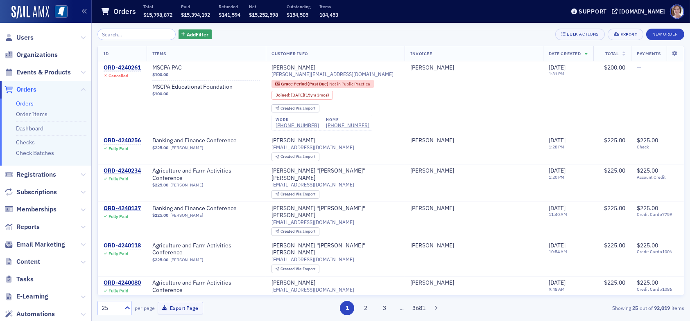
click at [25, 100] on link "Orders" at bounding box center [25, 103] width 18 height 7
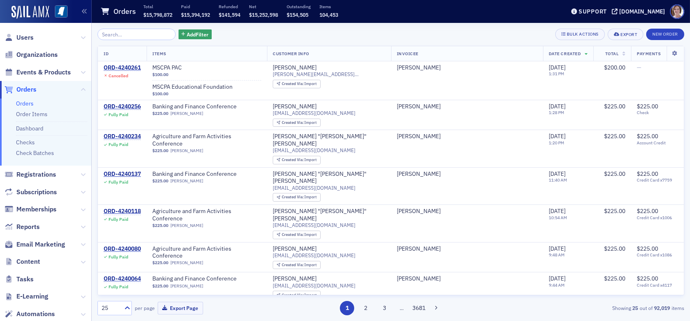
click at [29, 91] on span "Orders" at bounding box center [26, 89] width 20 height 9
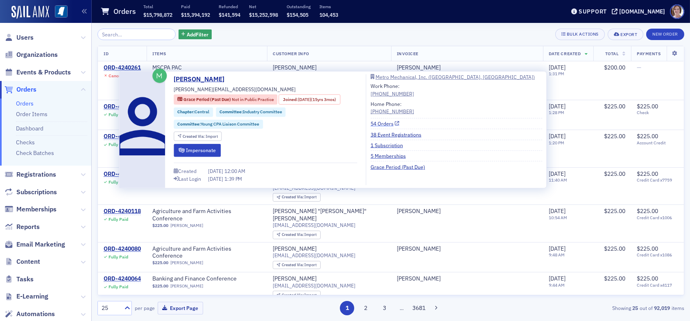
click at [384, 123] on link "54 Orders" at bounding box center [385, 123] width 29 height 7
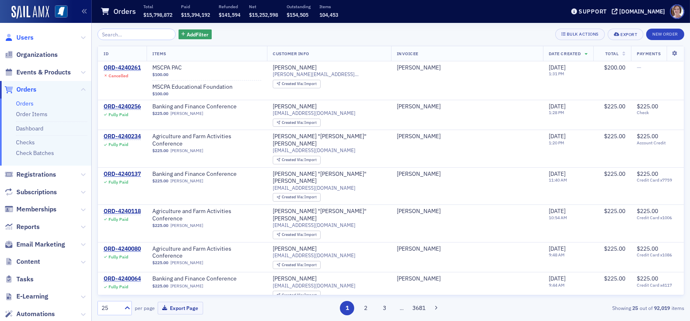
click at [24, 35] on span "Users" at bounding box center [24, 37] width 17 height 9
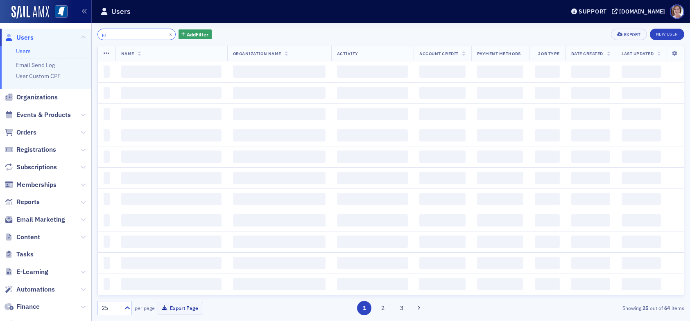
type input "j"
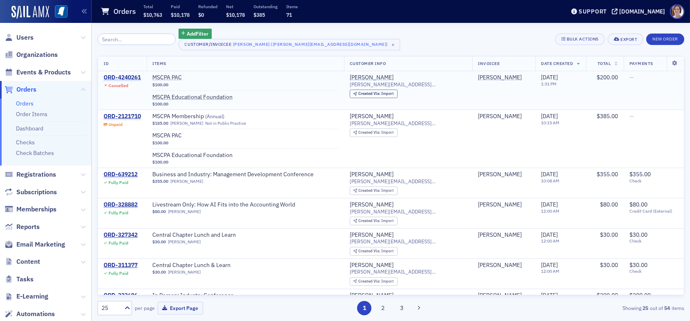
click at [118, 77] on div "ORD-4240261" at bounding box center [122, 77] width 37 height 7
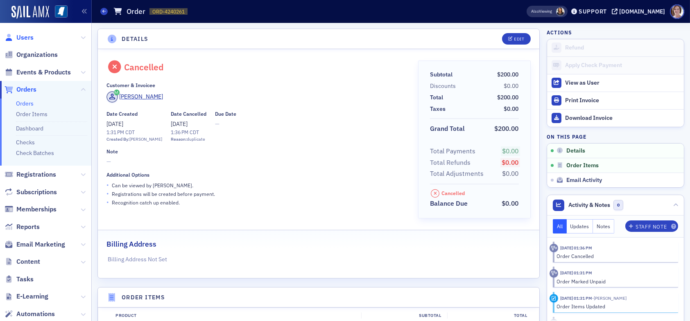
click at [22, 36] on span "Users" at bounding box center [24, 37] width 17 height 9
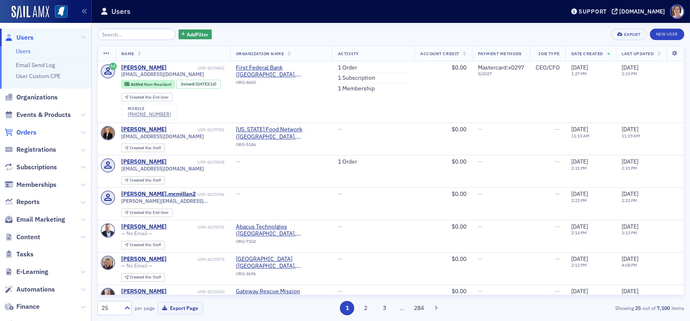
click at [31, 132] on span "Orders" at bounding box center [26, 132] width 20 height 9
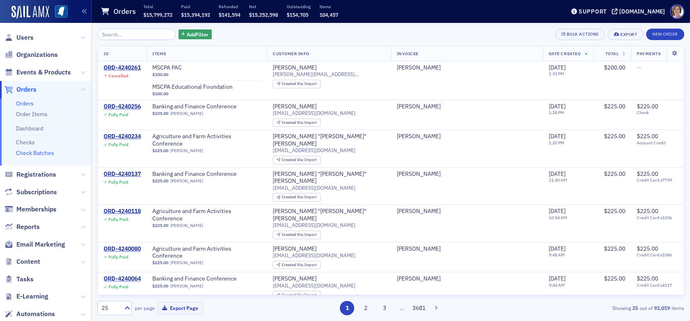
click at [47, 153] on link "Check Batches" at bounding box center [35, 152] width 38 height 7
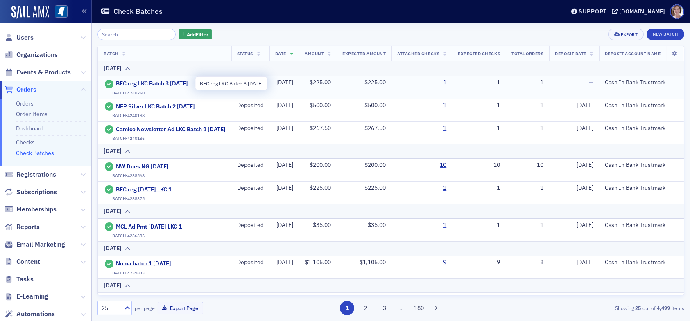
click at [173, 83] on span "BFC reg LKC Batch 3 [DATE]" at bounding box center [153, 83] width 75 height 7
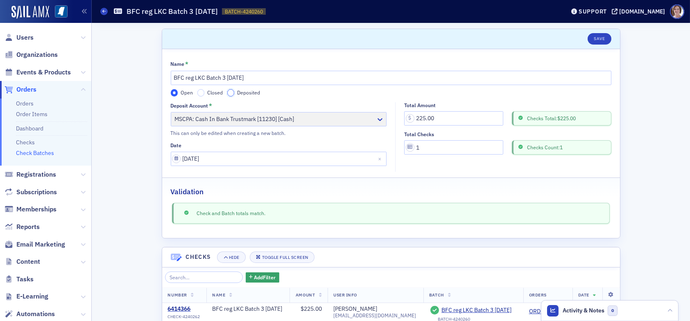
click at [227, 95] on input "Deposited" at bounding box center [230, 92] width 7 height 7
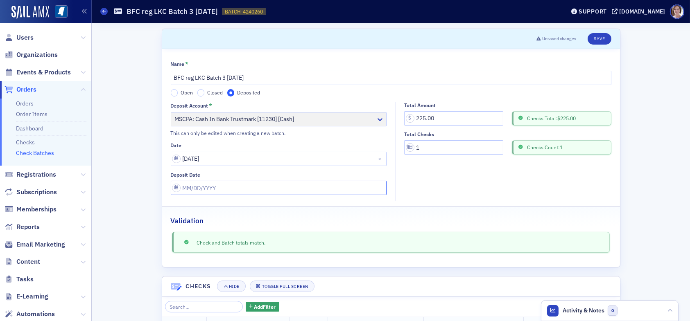
select select "7"
select select "2025"
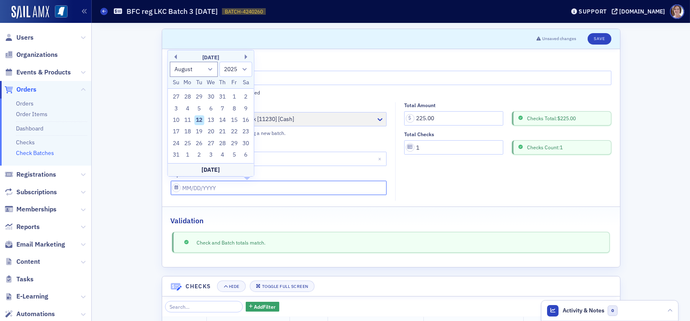
drag, startPoint x: 210, startPoint y: 183, endPoint x: 212, endPoint y: 198, distance: 14.9
click at [210, 184] on input "Deposit Date" at bounding box center [279, 188] width 216 height 14
click at [201, 122] on div "12" at bounding box center [199, 120] width 10 height 10
type input "[DATE]"
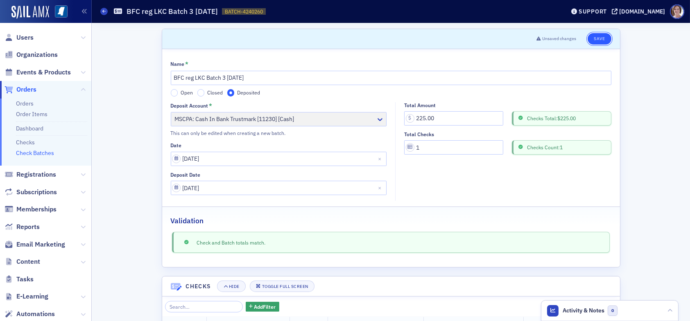
click at [594, 38] on button "Save" at bounding box center [599, 38] width 23 height 11
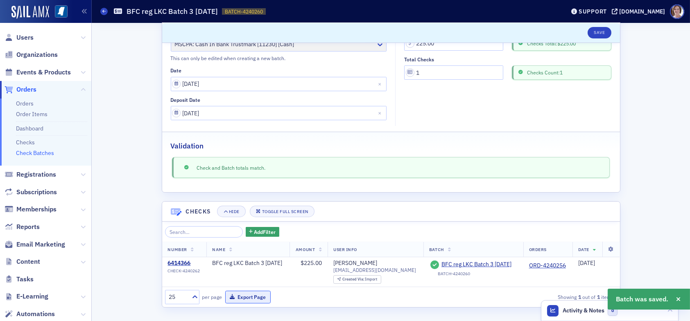
click at [244, 298] on button "Export Page" at bounding box center [247, 297] width 45 height 13
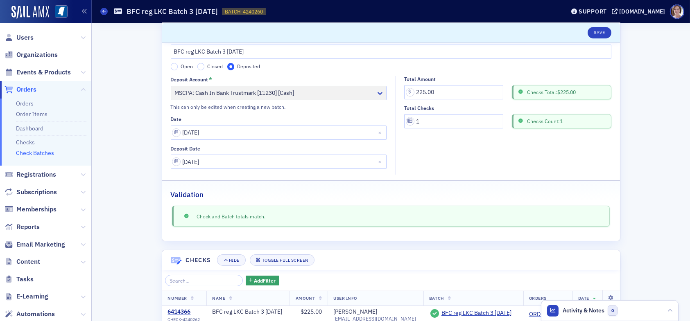
scroll to position [0, 0]
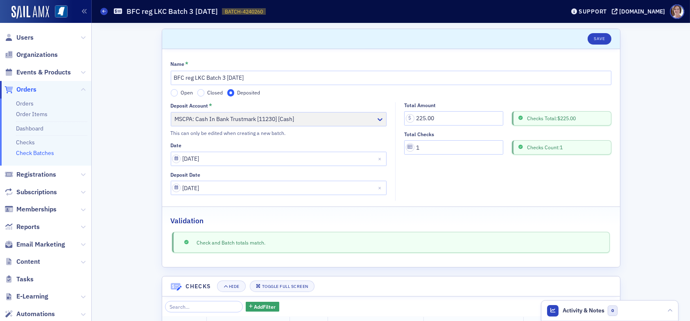
click at [32, 93] on span "Orders" at bounding box center [26, 89] width 20 height 9
